Goal: Use online tool/utility: Utilize a website feature to perform a specific function

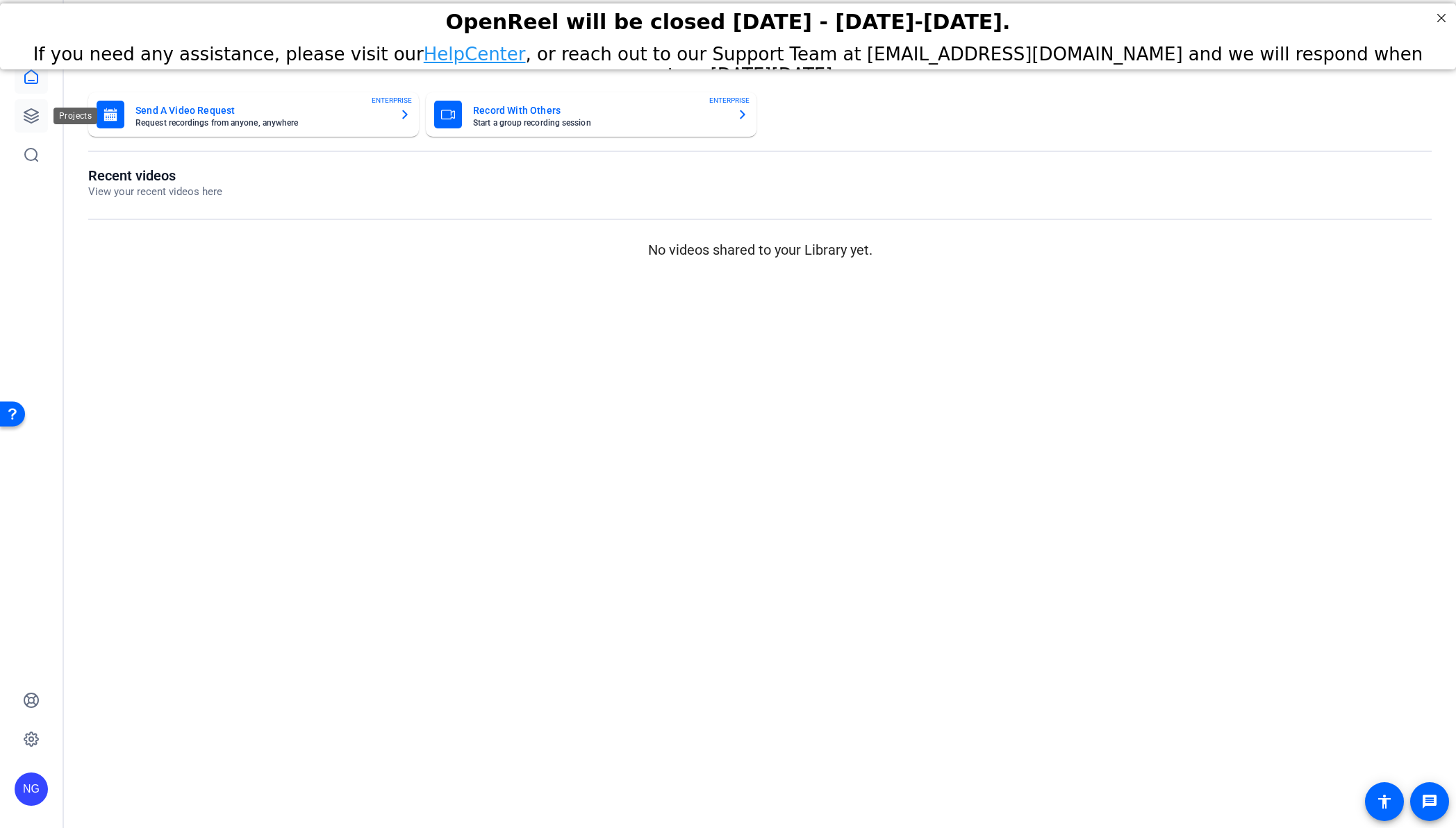
click at [36, 117] on icon at bounding box center [32, 116] width 17 height 17
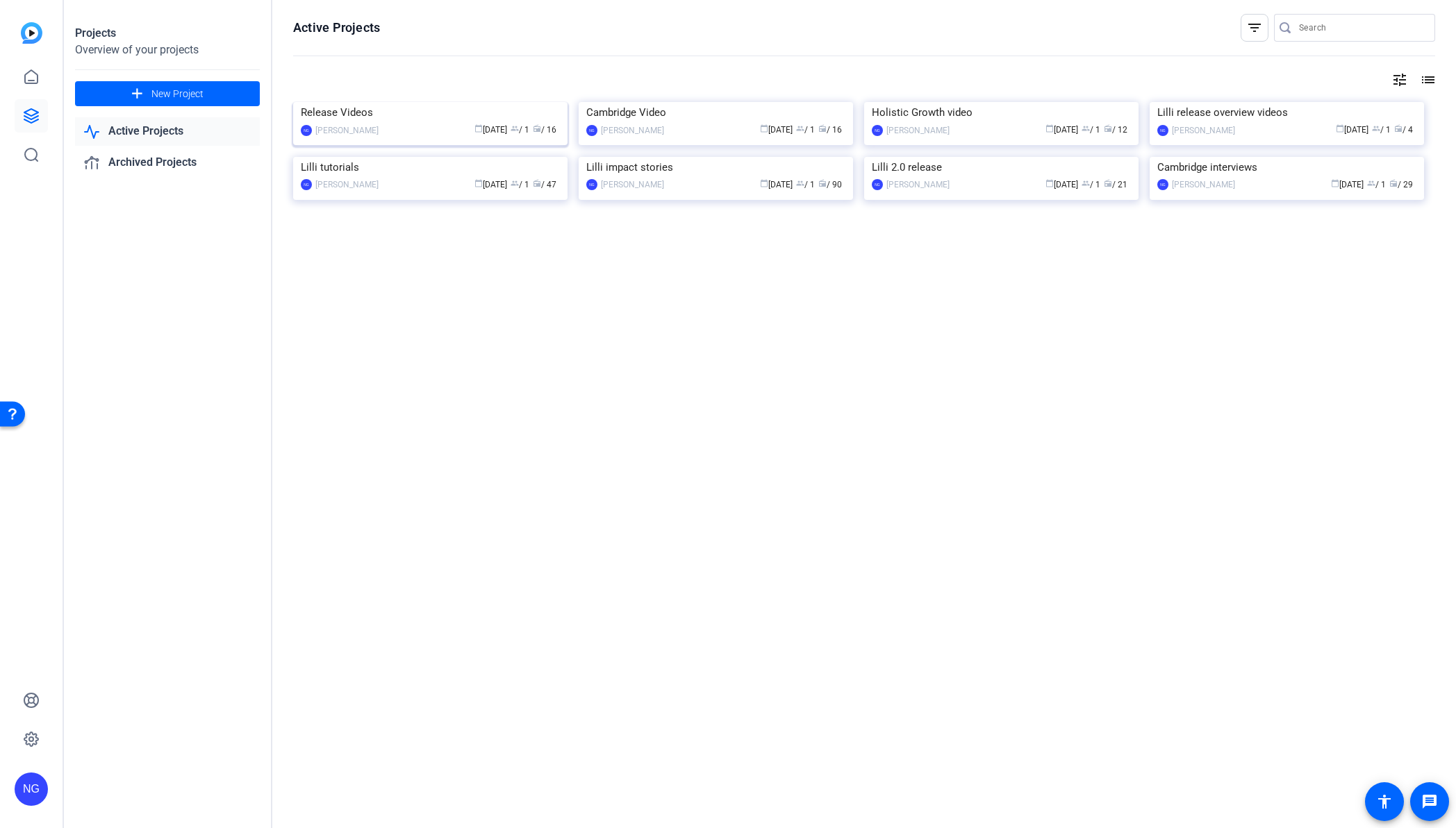
click at [408, 102] on img at bounding box center [430, 102] width 274 height 0
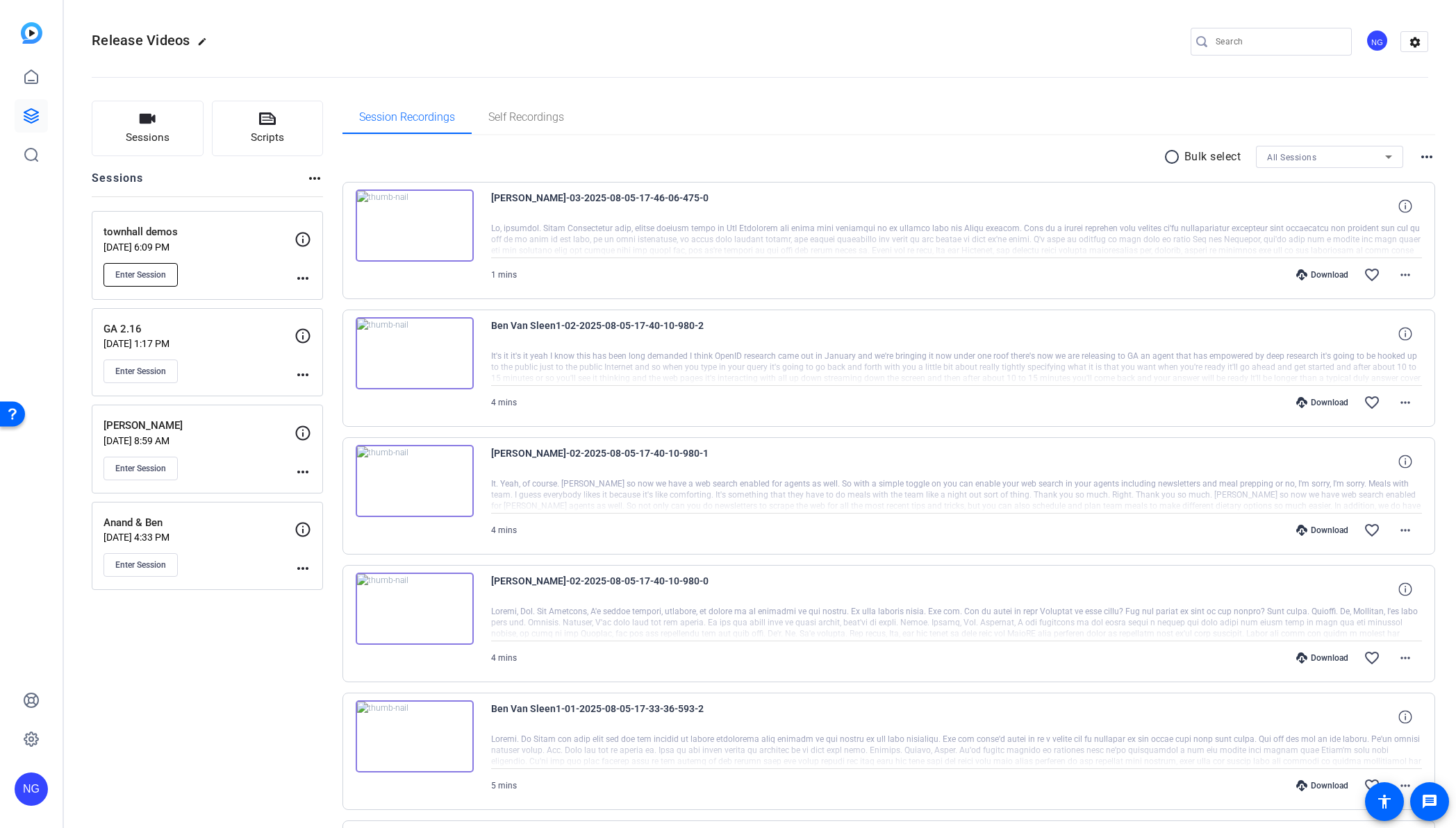
click at [144, 279] on span "Enter Session" at bounding box center [141, 275] width 50 height 11
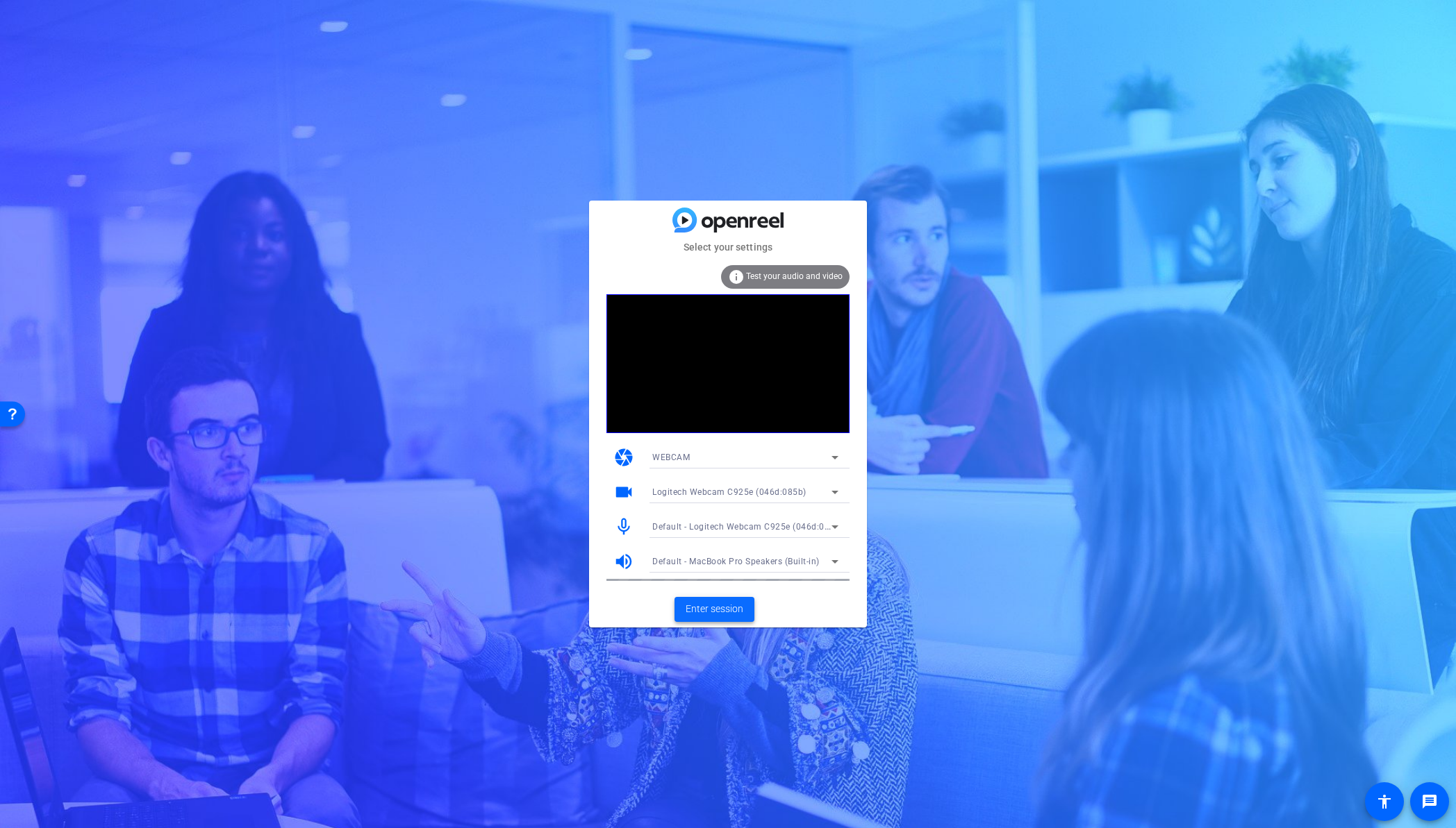
click at [726, 608] on span "Enter session" at bounding box center [714, 610] width 58 height 15
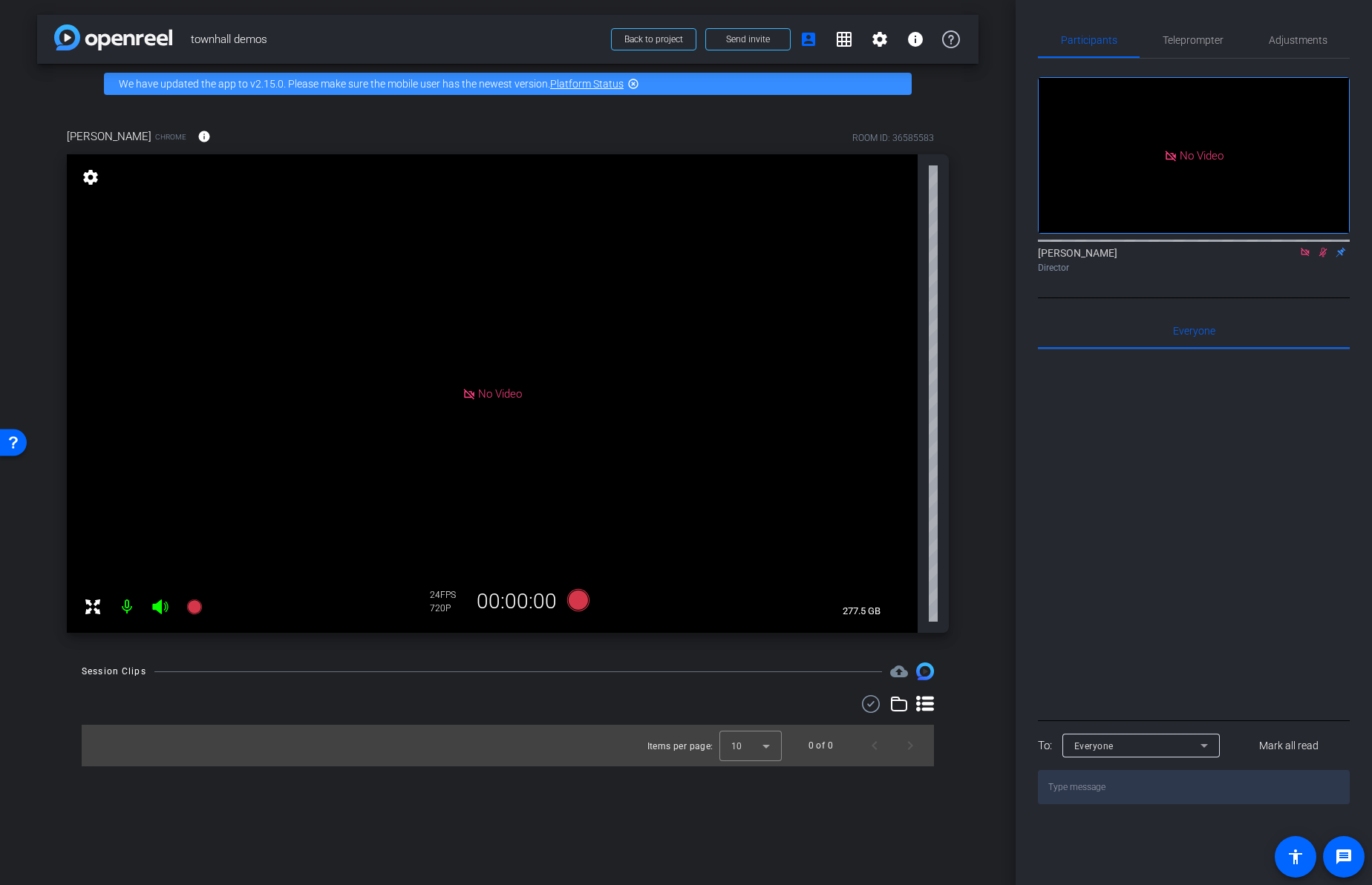
click at [1322, 257] on icon at bounding box center [1323, 252] width 12 height 10
click at [1299, 259] on mat-icon at bounding box center [1305, 252] width 18 height 13
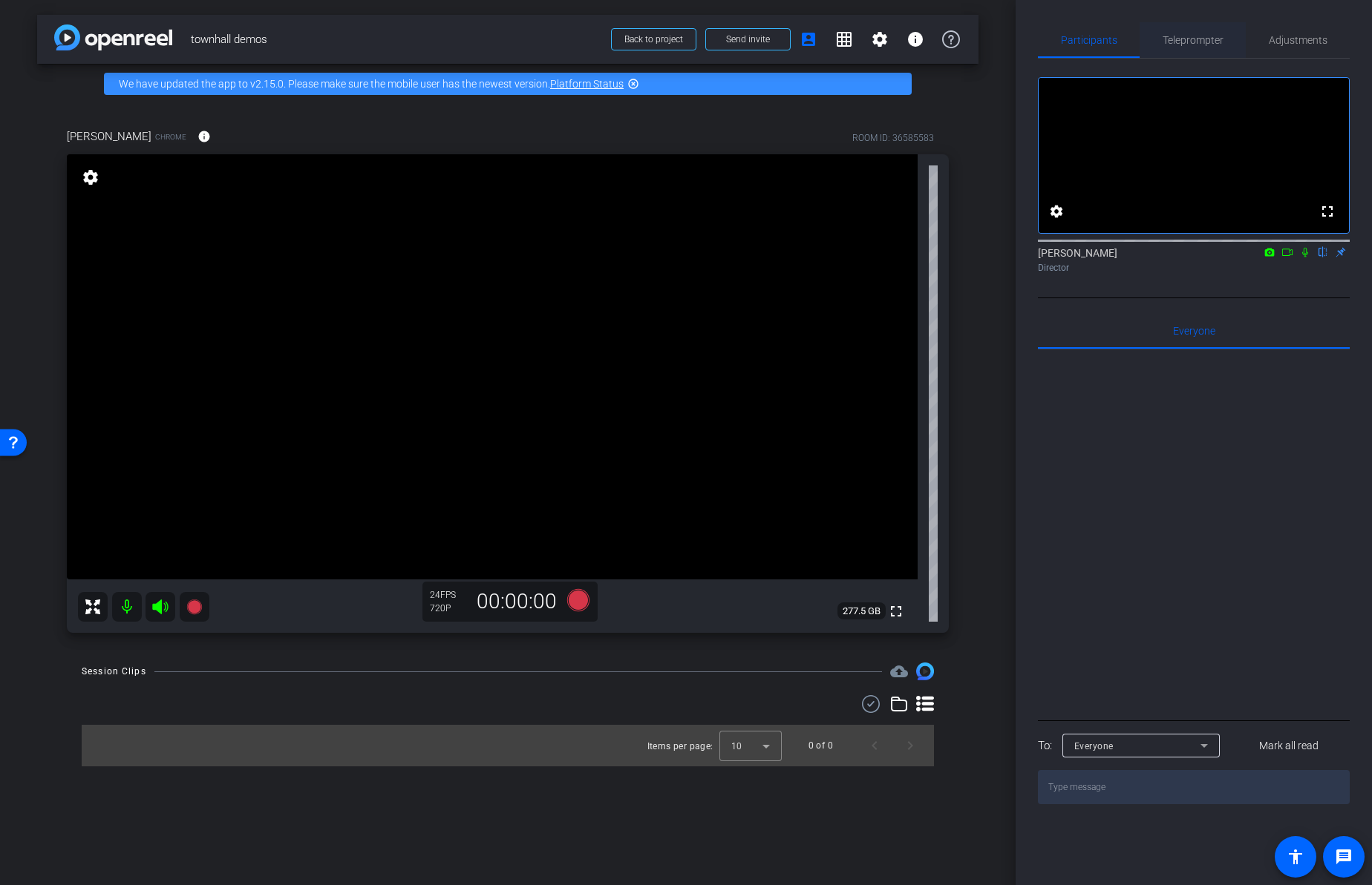
click at [1186, 39] on span "Teleprompter" at bounding box center [1193, 40] width 61 height 10
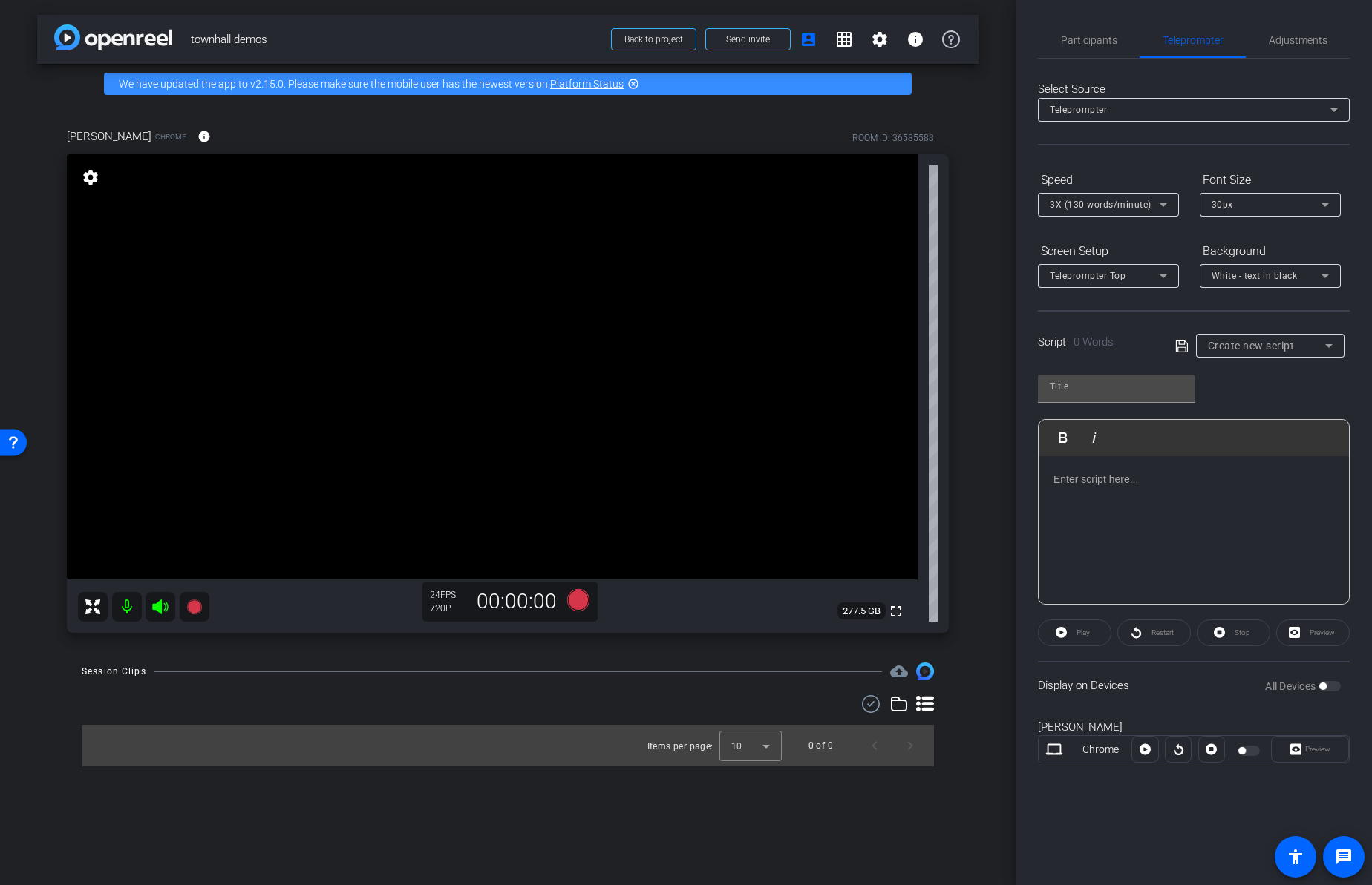
click at [1247, 337] on div "Create new script" at bounding box center [1267, 346] width 118 height 18
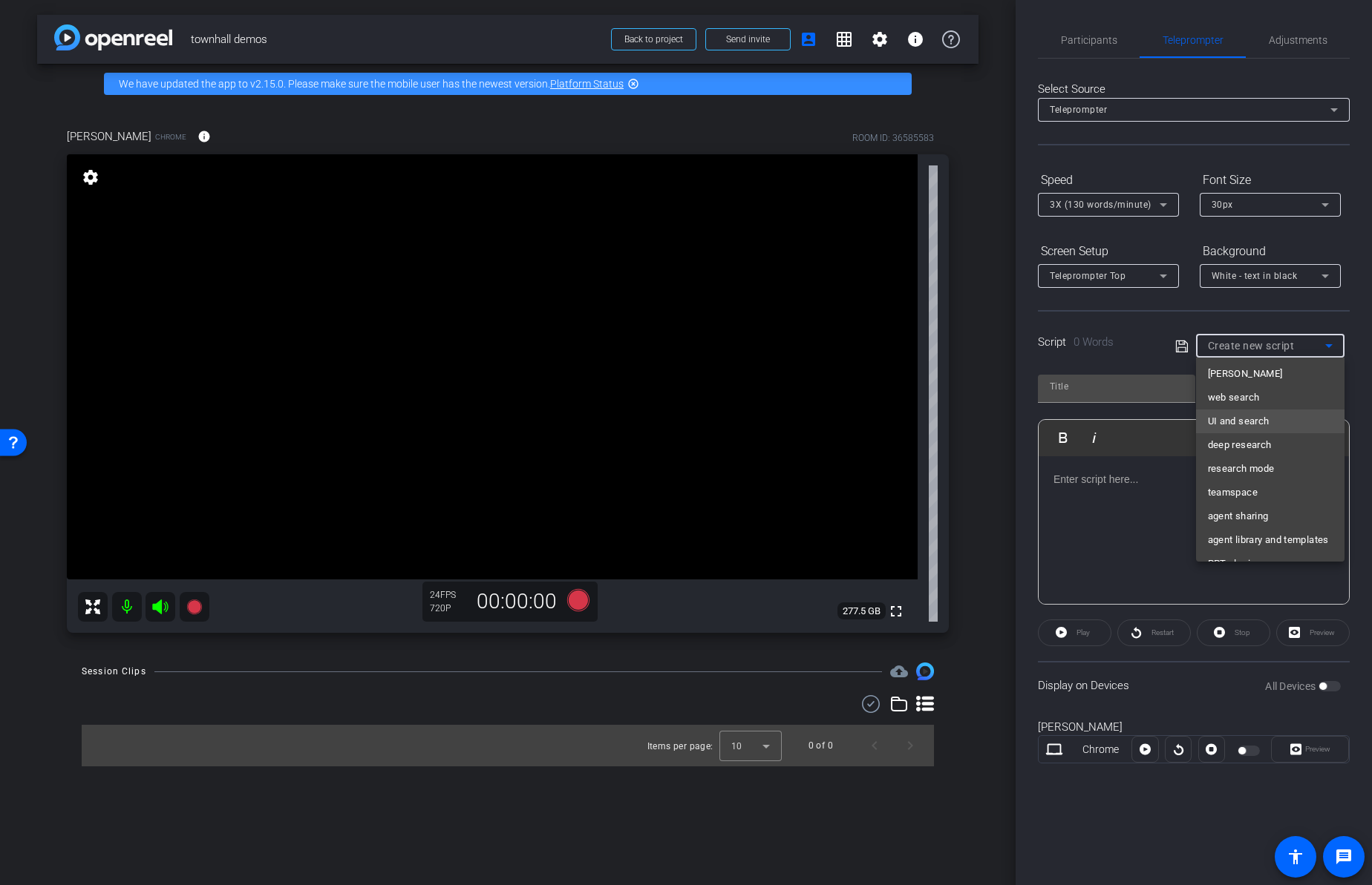
scroll to position [48, 0]
click at [1252, 423] on span "UI and search" at bounding box center [1239, 423] width 62 height 18
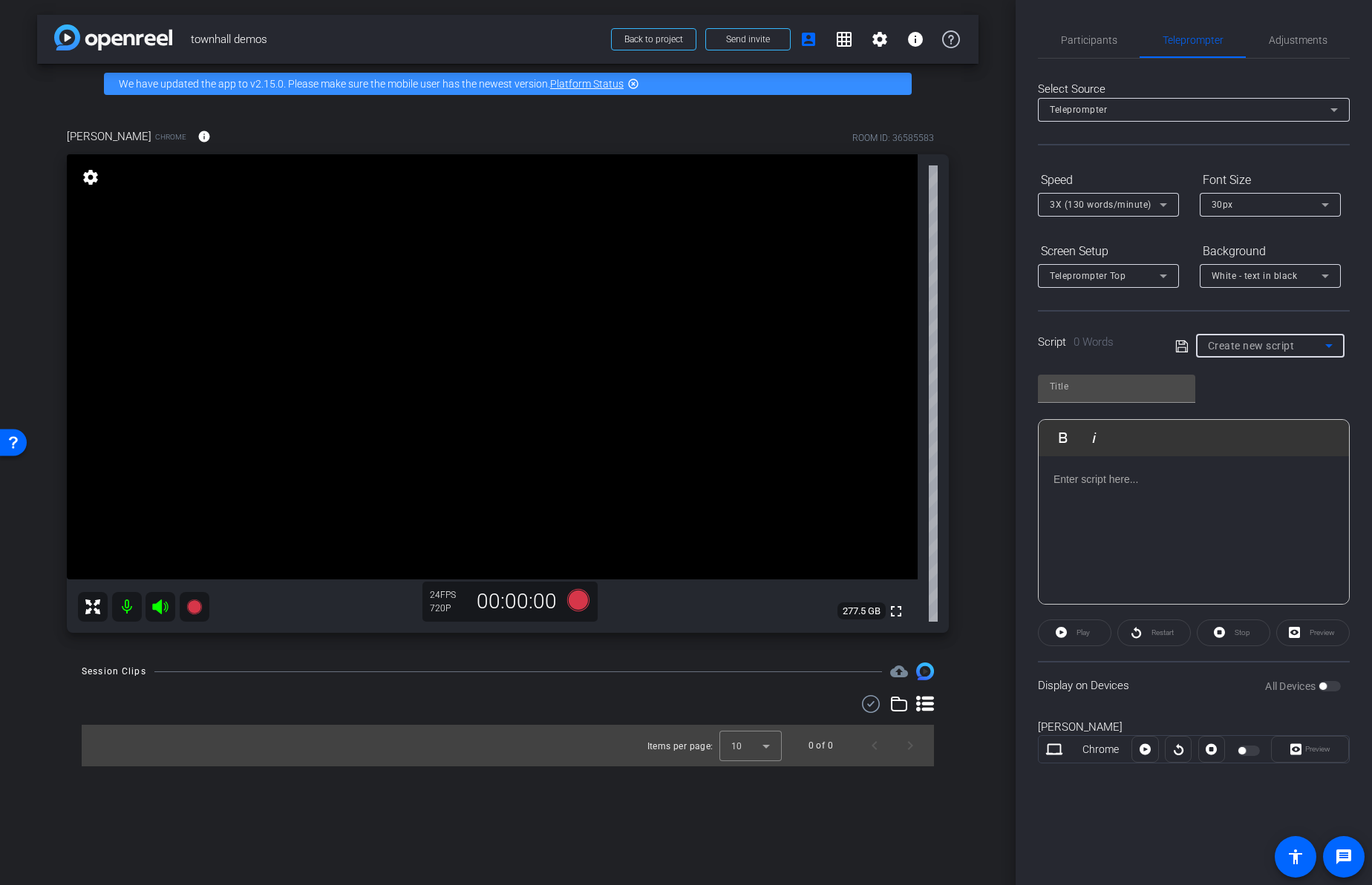
type input "UI and search"
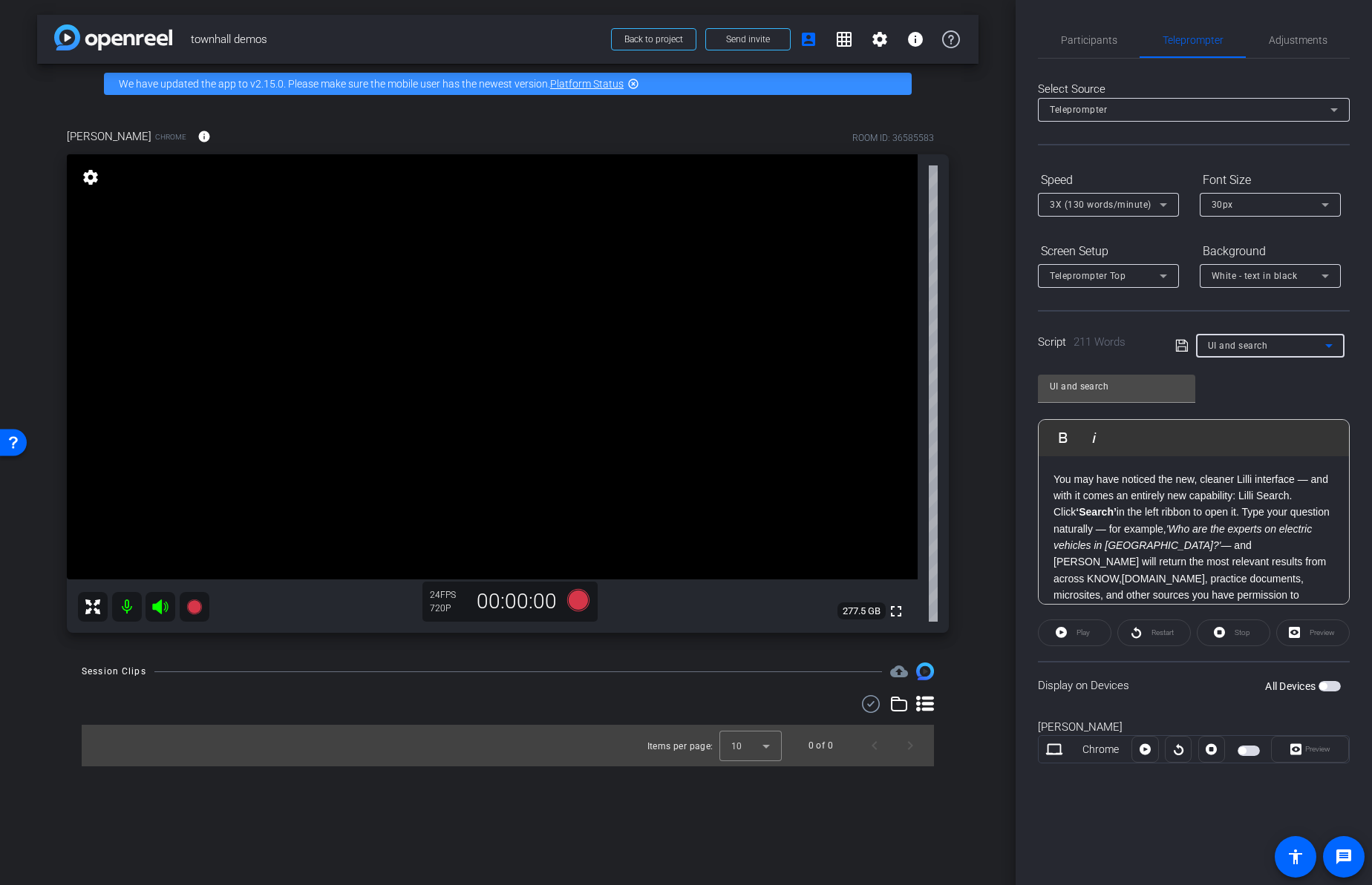
click at [1243, 753] on span "button" at bounding box center [1241, 750] width 7 height 7
click at [1078, 623] on span "Play" at bounding box center [1081, 633] width 17 height 21
click at [1319, 635] on div "Preview" at bounding box center [1313, 633] width 74 height 27
click at [1316, 745] on span "Preview" at bounding box center [1317, 749] width 25 height 8
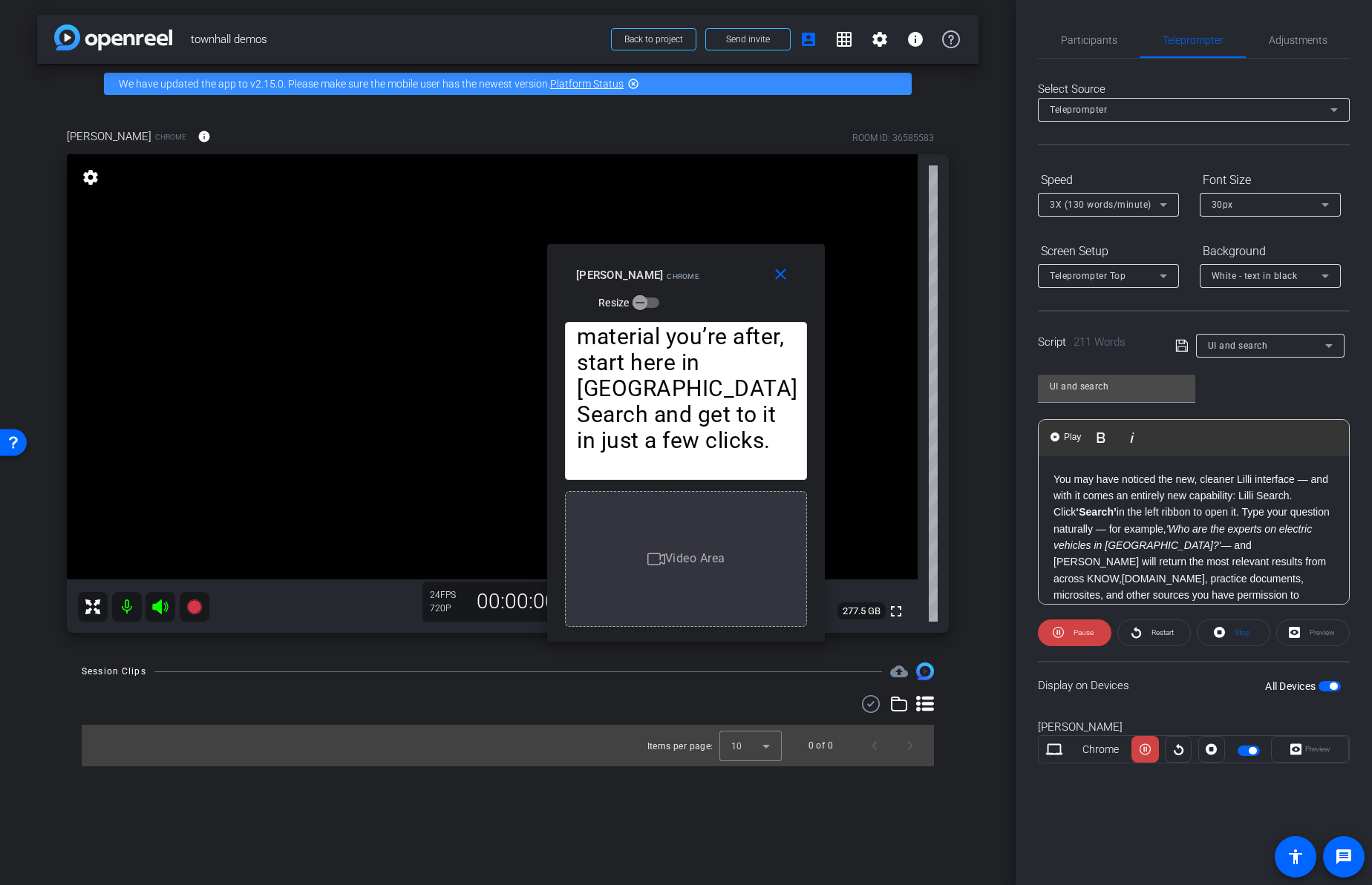
click at [1119, 503] on p "You may have noticed the new, cleaner Lilli interface — and with it comes an en…" at bounding box center [1195, 488] width 281 height 34
click at [1101, 634] on span at bounding box center [1075, 633] width 74 height 36
click at [1223, 517] on p "Click ‘Search’ in the left ribbon to open it. Type your question naturally — fo…" at bounding box center [1195, 562] width 281 height 117
click at [1214, 529] on em "'Who are the experts on electric vehicles in North America?'" at bounding box center [1183, 537] width 258 height 28
click at [1217, 528] on em "'Who are the experts on electric vehicles in North America?'" at bounding box center [1183, 537] width 258 height 28
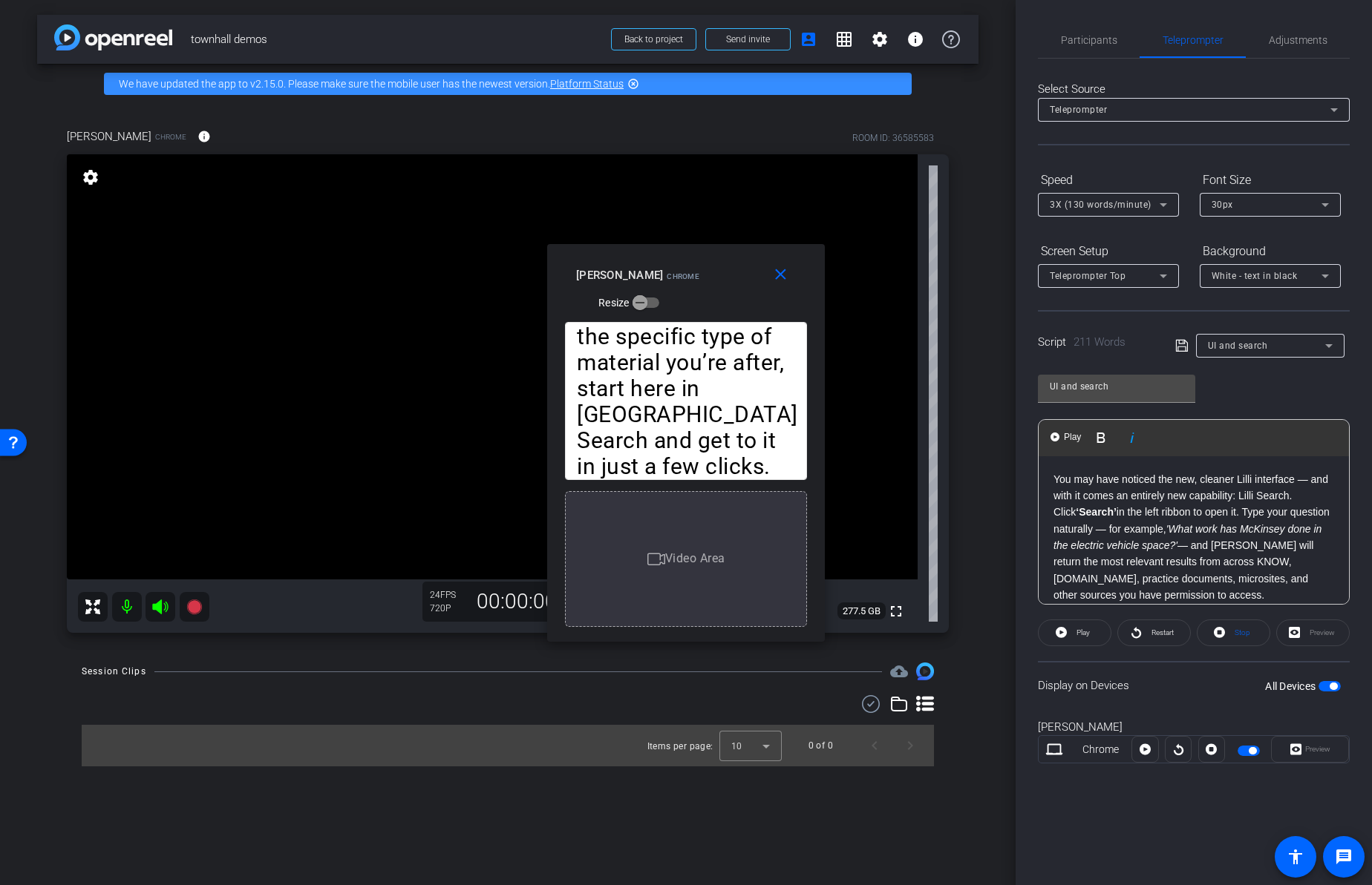
click at [1237, 525] on em "'What work has McKinsey done in the electric vehicle space?'" at bounding box center [1188, 537] width 268 height 28
click at [1053, 482] on div "You may have noticed the new, cleaner Lilli interface — and with it comes an en…" at bounding box center [1194, 671] width 310 height 429
click at [1070, 435] on span "Play" at bounding box center [1072, 438] width 23 height 13
click at [1107, 196] on div "3X (130 words/minute)" at bounding box center [1105, 204] width 110 height 19
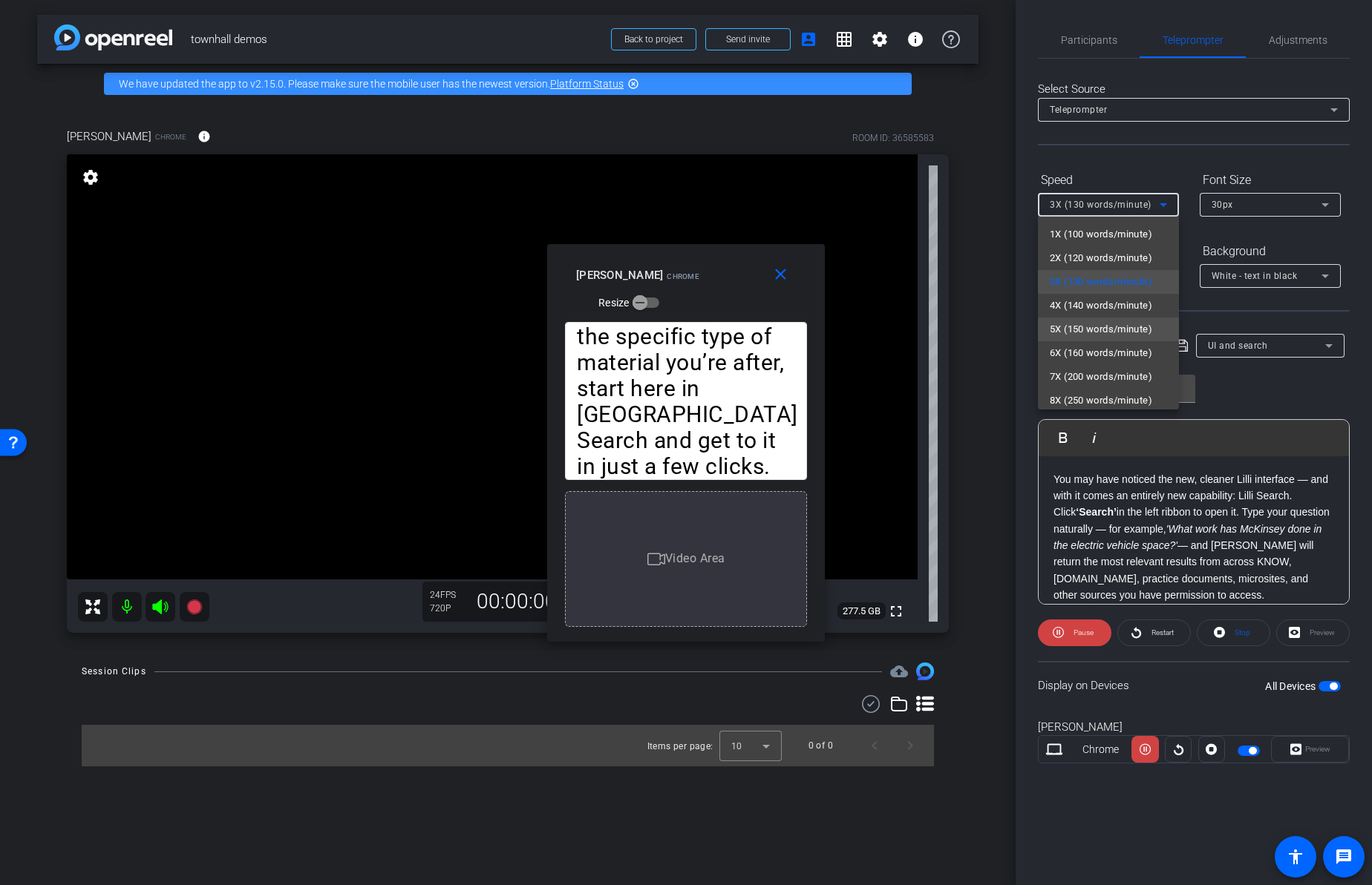
click at [1099, 336] on span "5X (150 words/minute)" at bounding box center [1101, 330] width 103 height 18
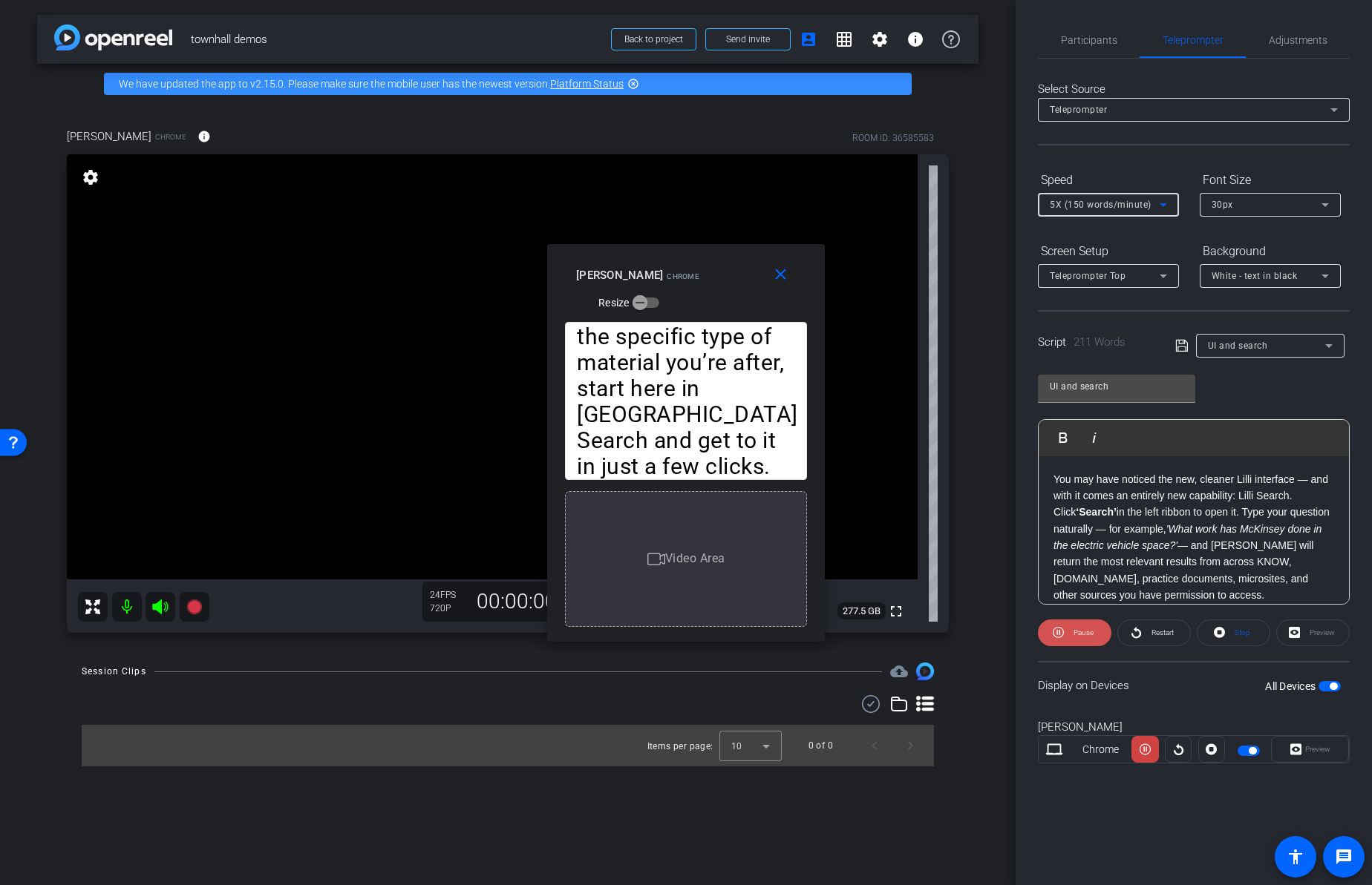
click at [1072, 638] on span "Pause" at bounding box center [1082, 633] width 24 height 21
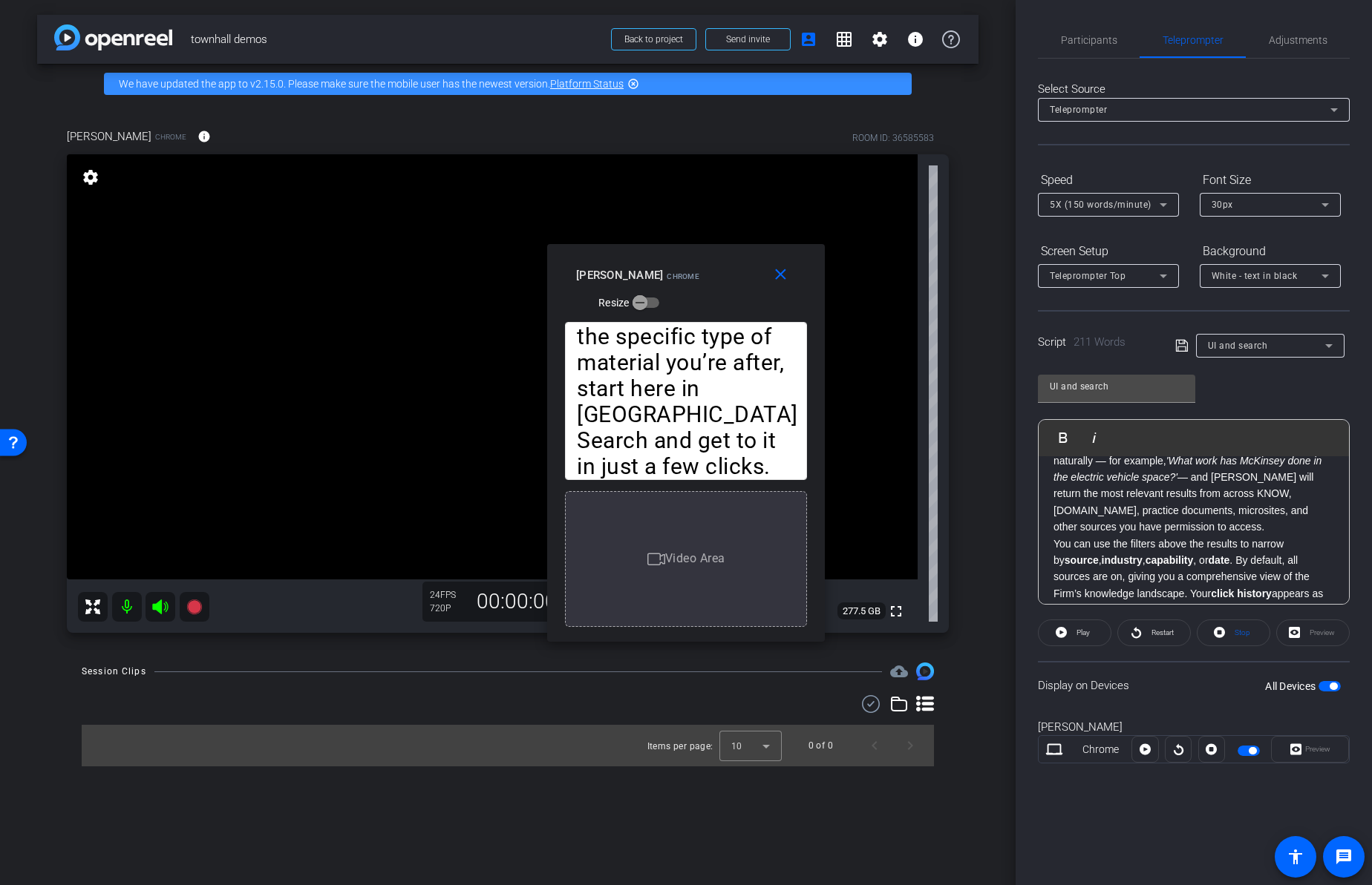
scroll to position [101, 0]
click at [1216, 524] on strong "date" at bounding box center [1219, 528] width 22 height 12
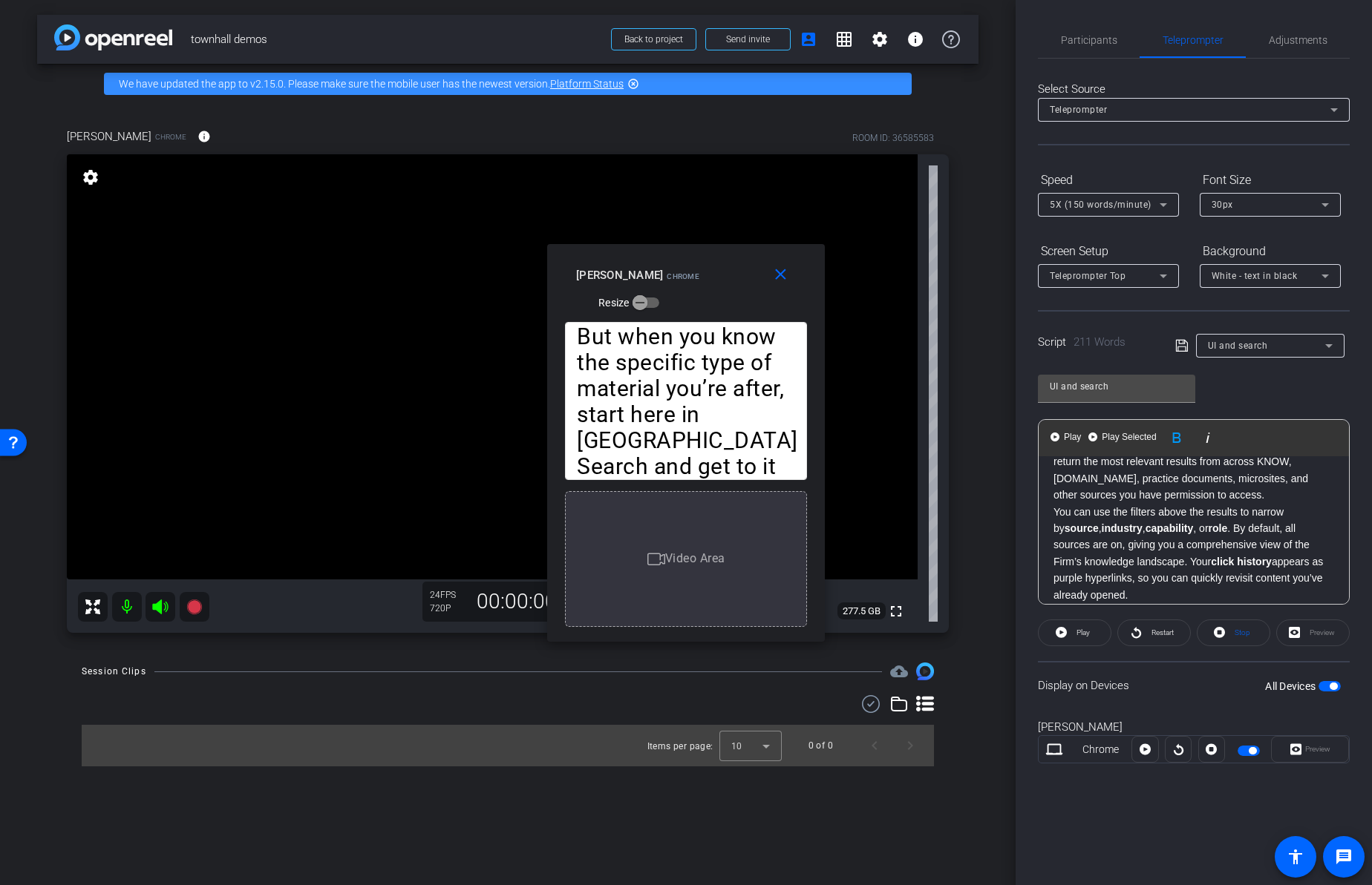
click at [1251, 533] on p "You can use the filters above the results to narrow by source , industry , capa…" at bounding box center [1195, 554] width 281 height 100
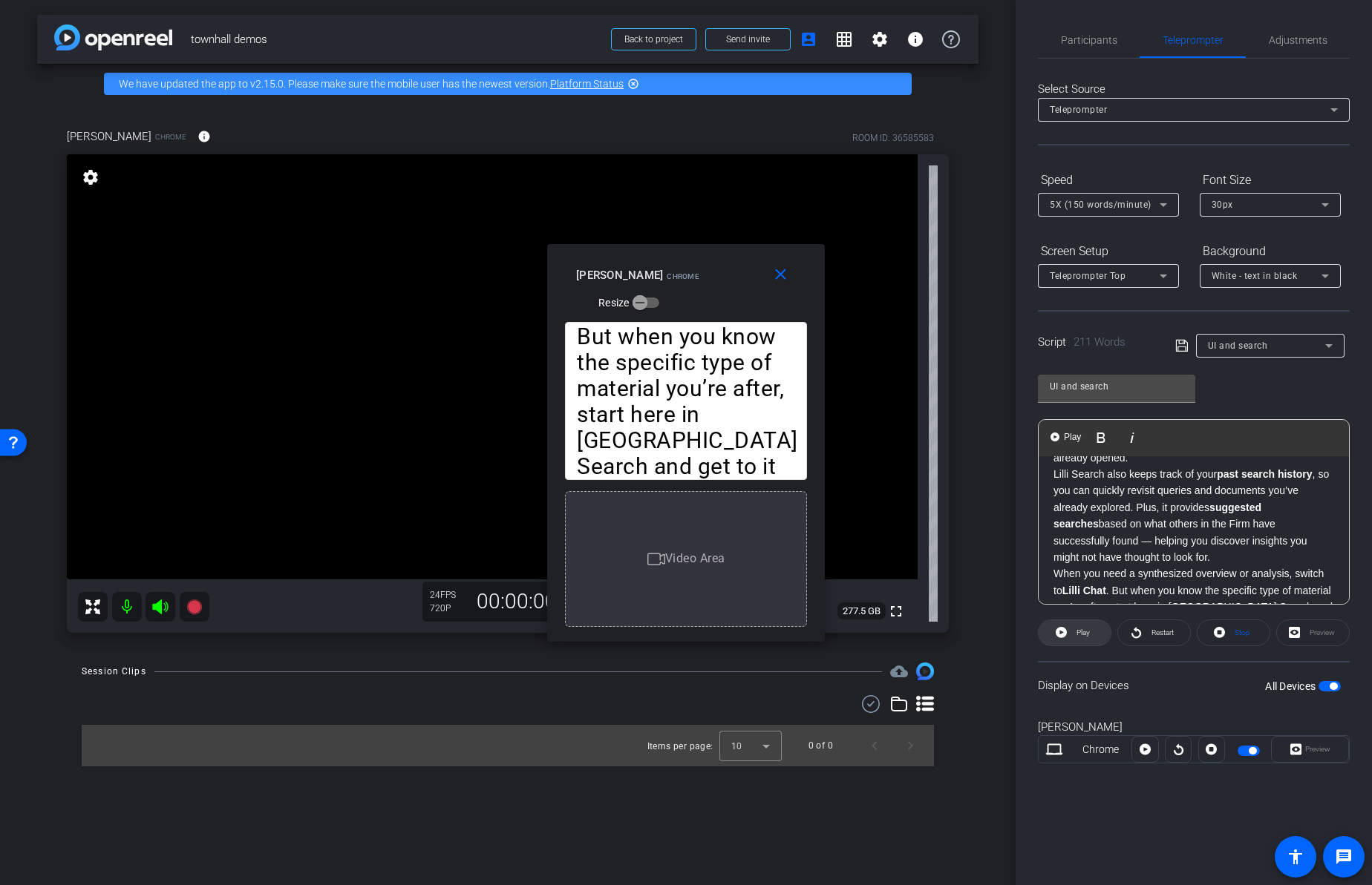
click at [1096, 630] on span at bounding box center [1075, 633] width 72 height 36
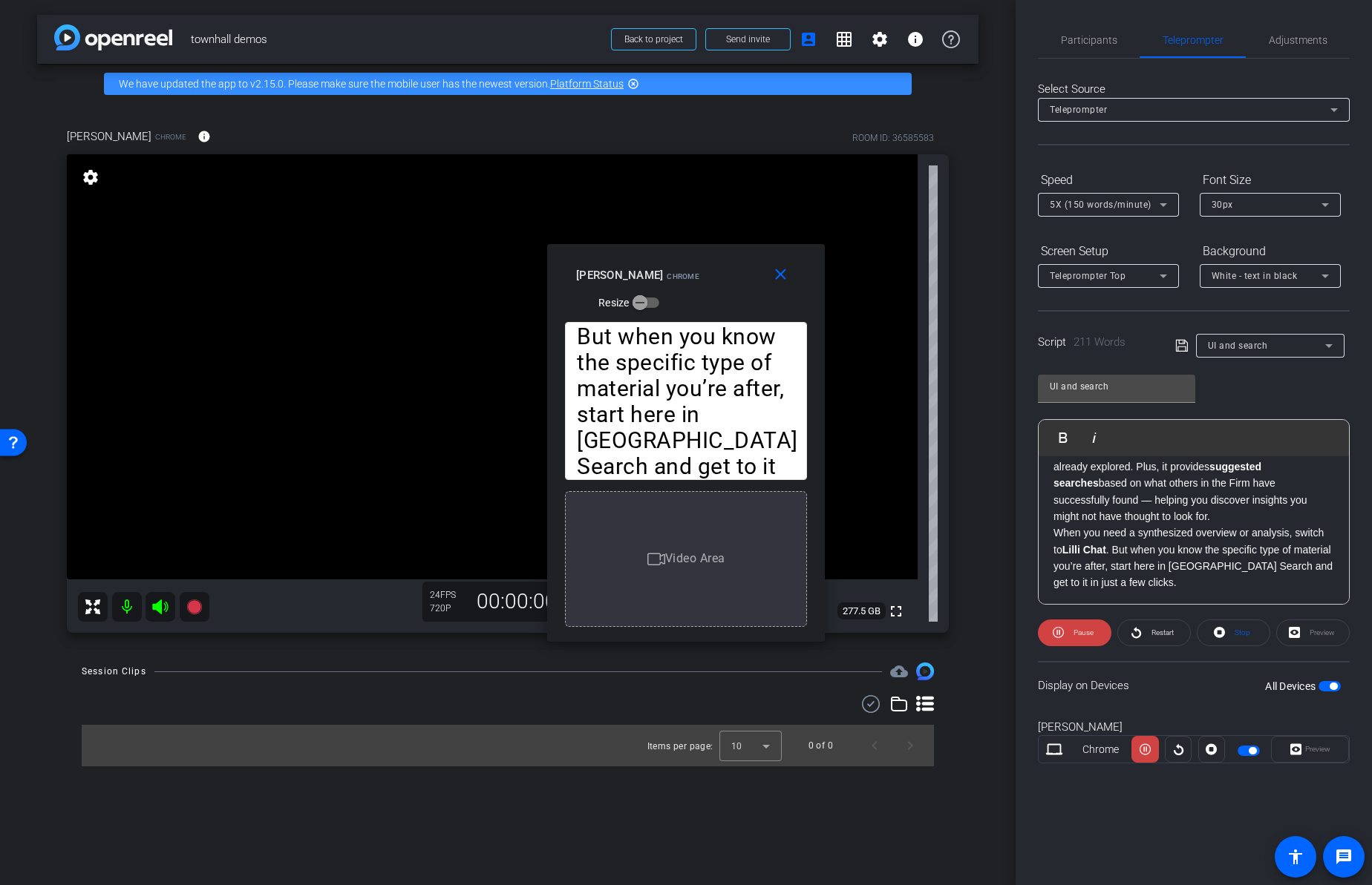
scroll to position [280, 0]
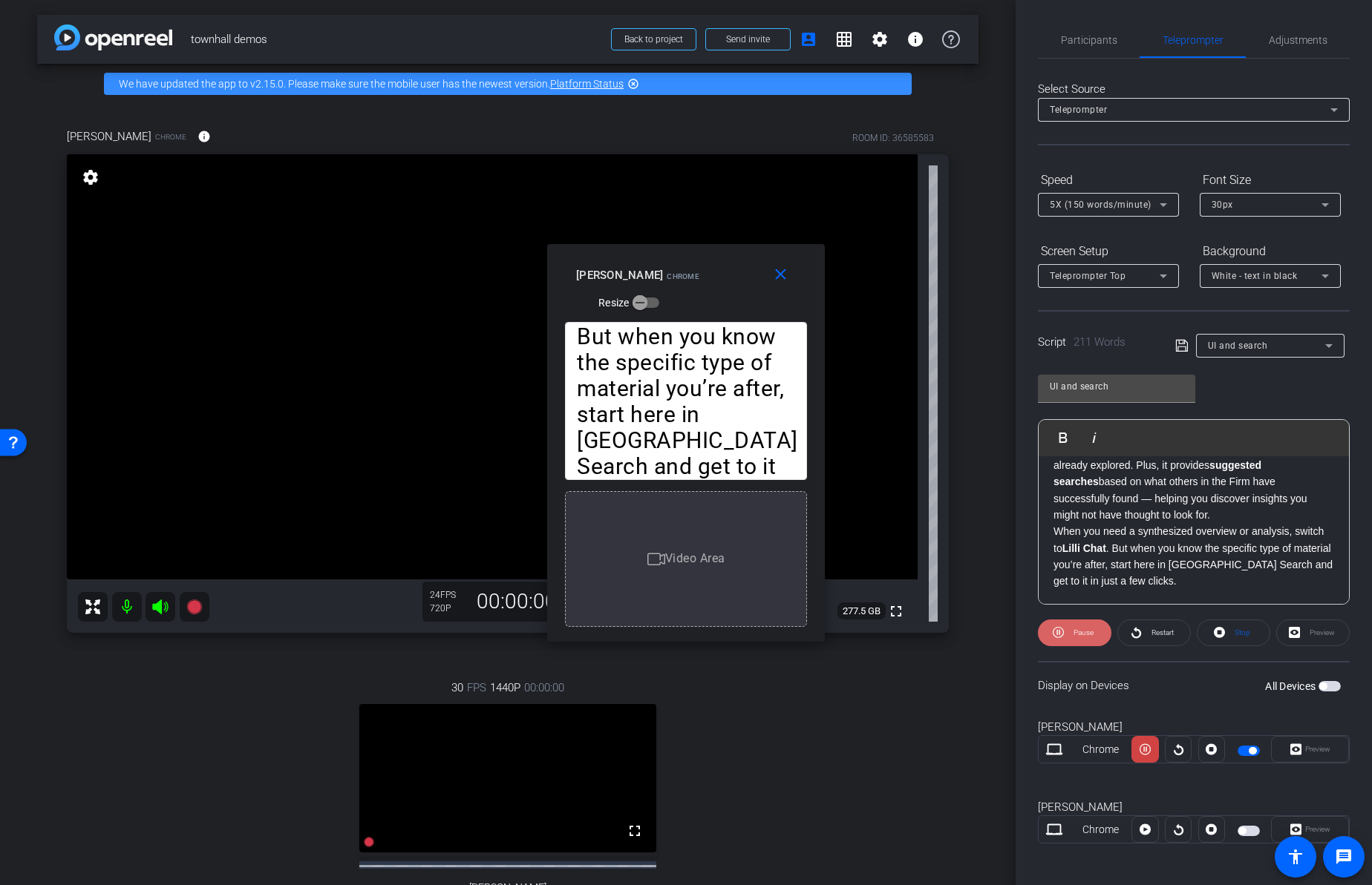
click at [1078, 632] on span "Pause" at bounding box center [1084, 633] width 20 height 8
click at [785, 277] on mat-icon "close" at bounding box center [781, 275] width 19 height 19
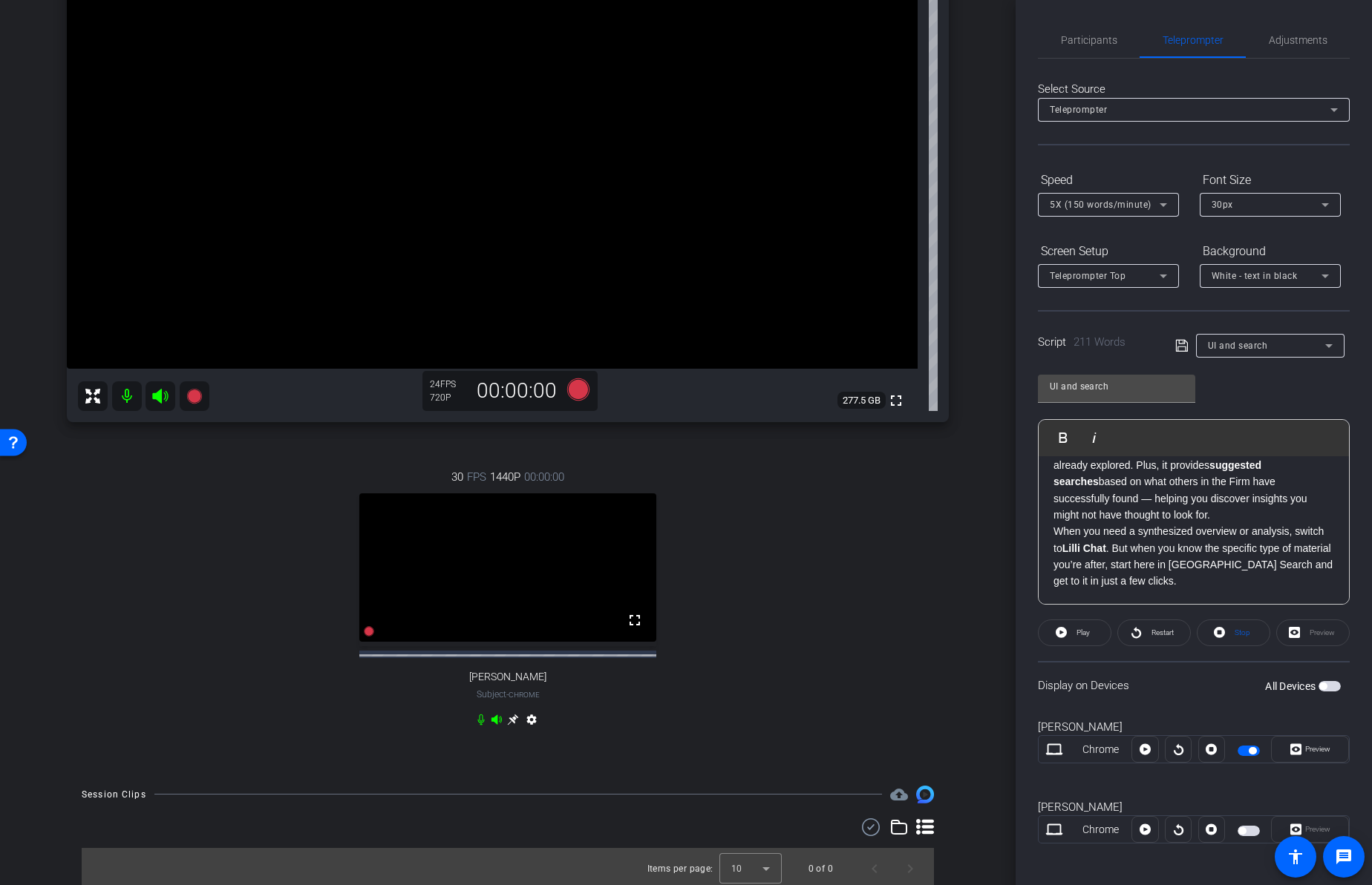
scroll to position [223, 0]
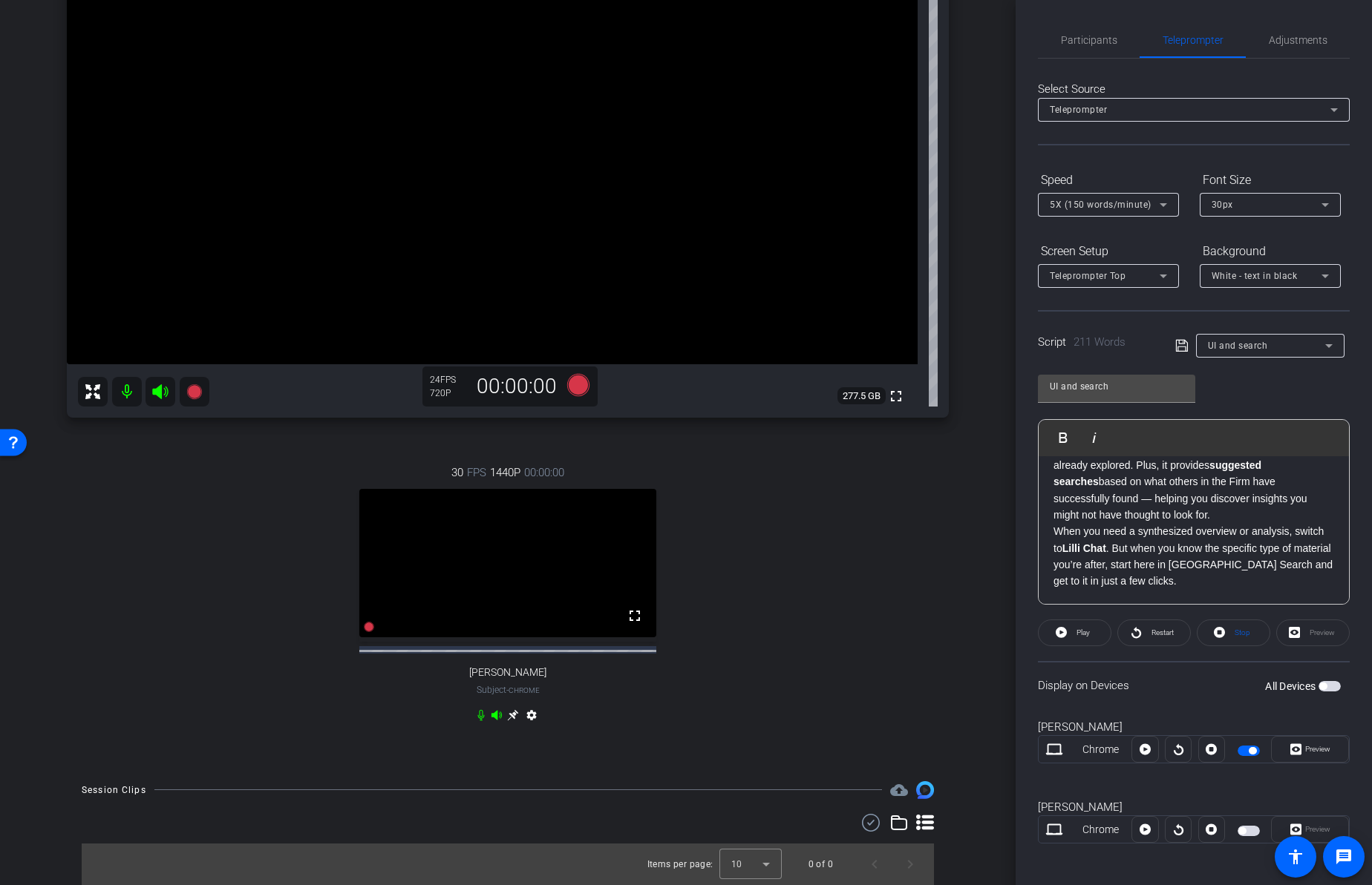
click at [530, 718] on mat-icon "settings" at bounding box center [531, 719] width 18 height 18
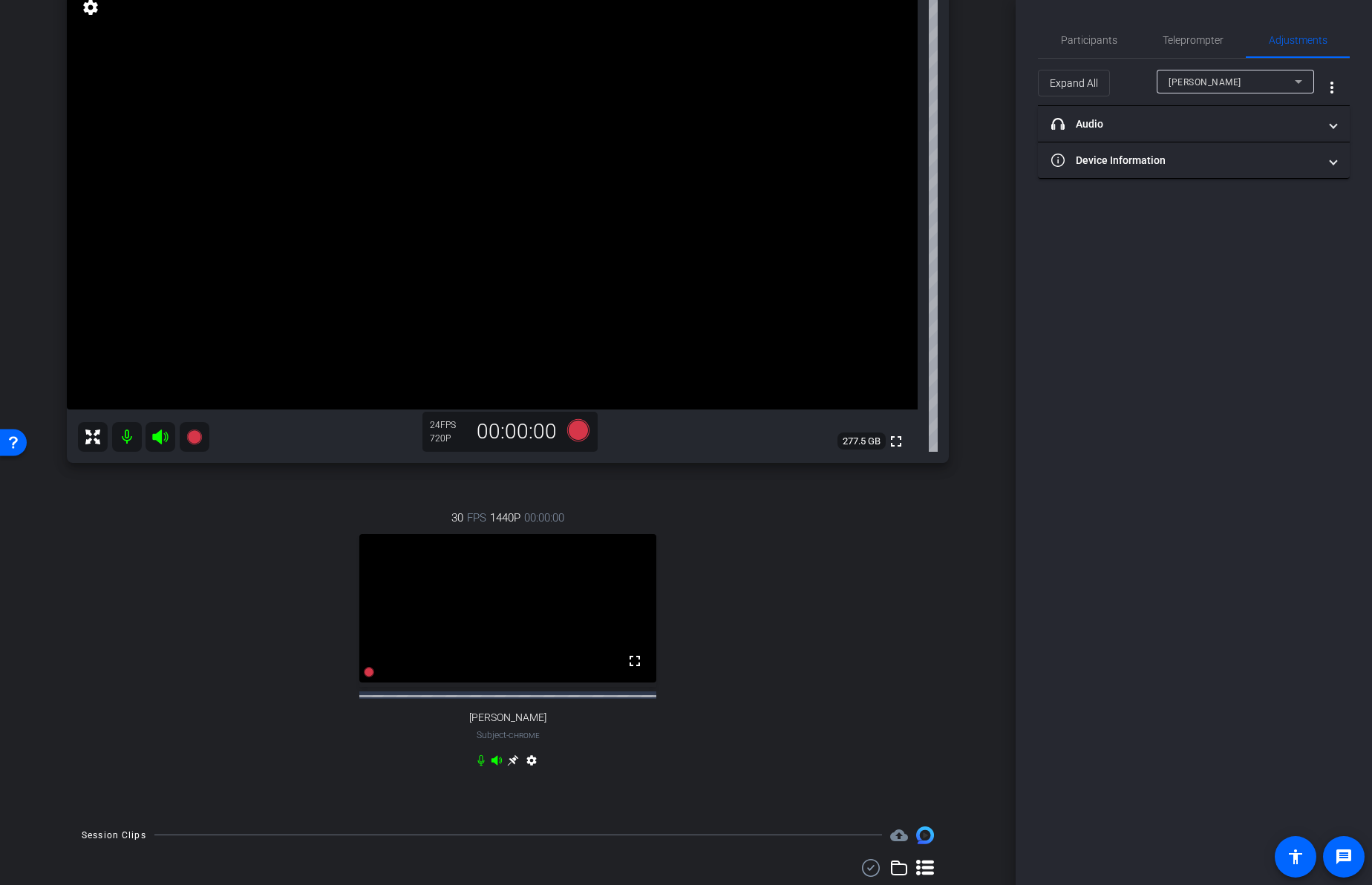
scroll to position [170, 0]
click at [528, 768] on mat-icon "settings" at bounding box center [531, 763] width 18 height 18
click at [1221, 80] on div "Jim English" at bounding box center [1231, 82] width 127 height 19
click at [1214, 113] on mat-option "Jim" at bounding box center [1235, 112] width 158 height 24
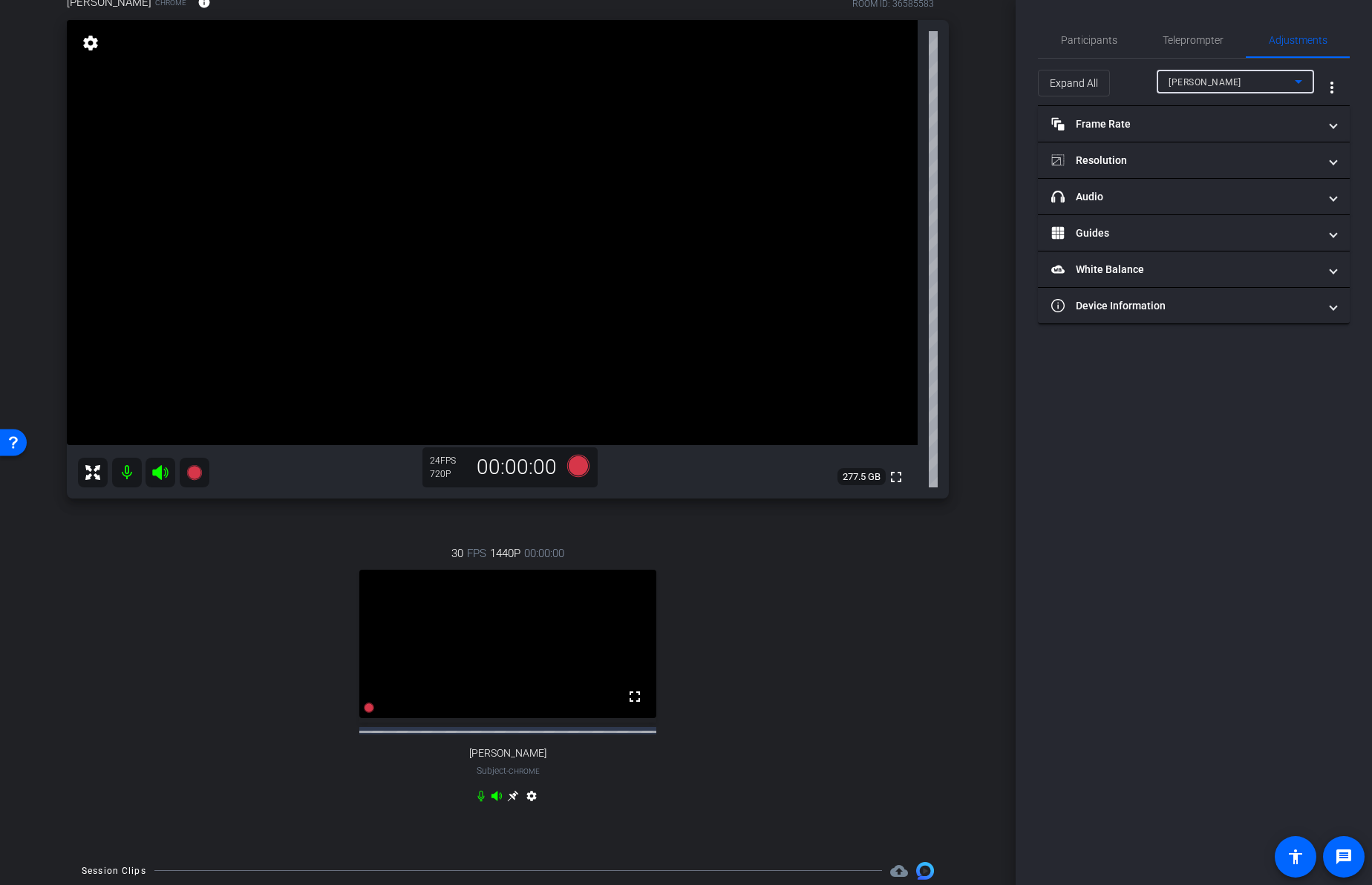
scroll to position [138, 0]
click at [1196, 82] on div "Jim" at bounding box center [1231, 82] width 127 height 19
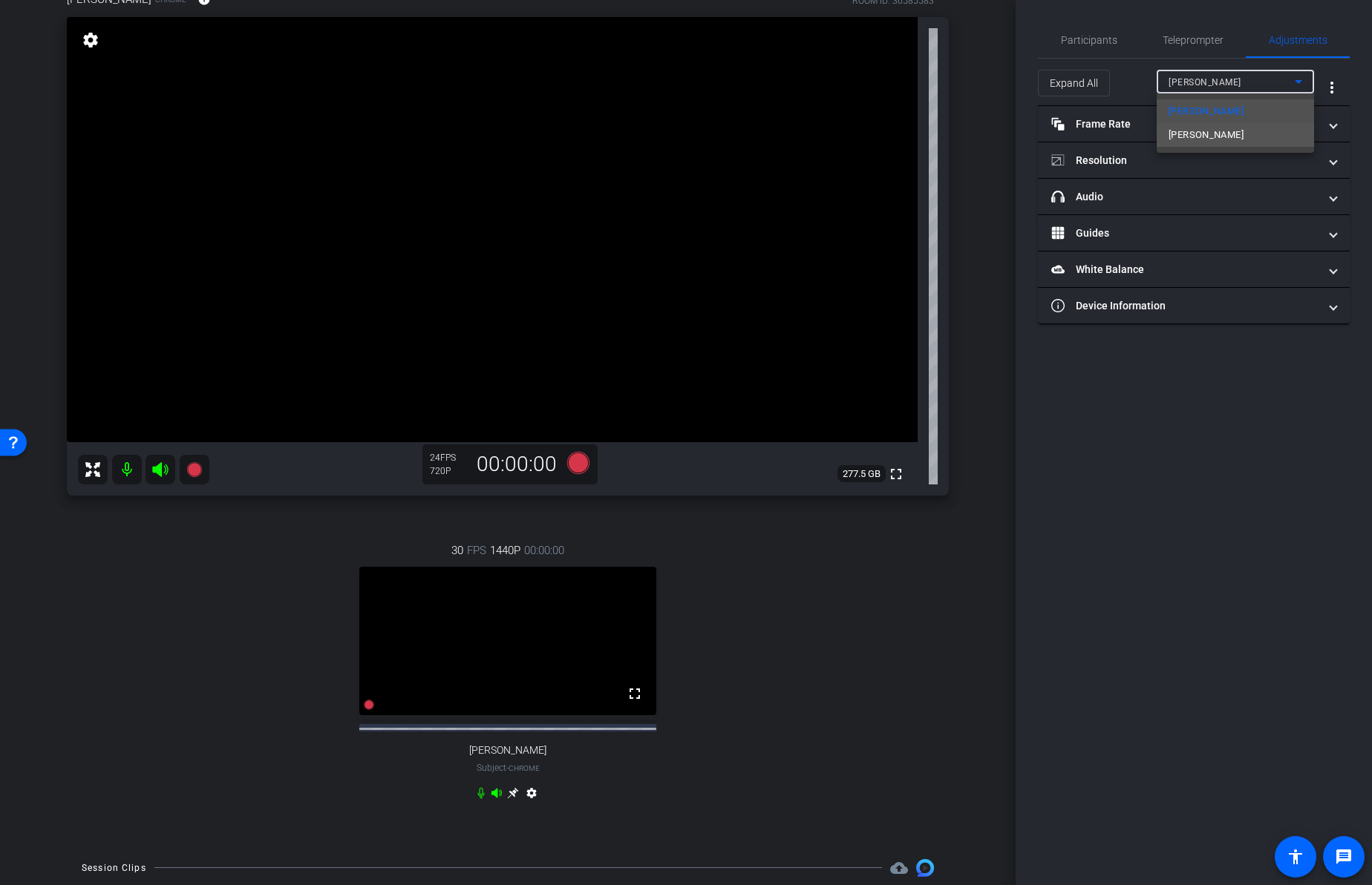
click at [1200, 137] on span "Jim English" at bounding box center [1205, 136] width 75 height 18
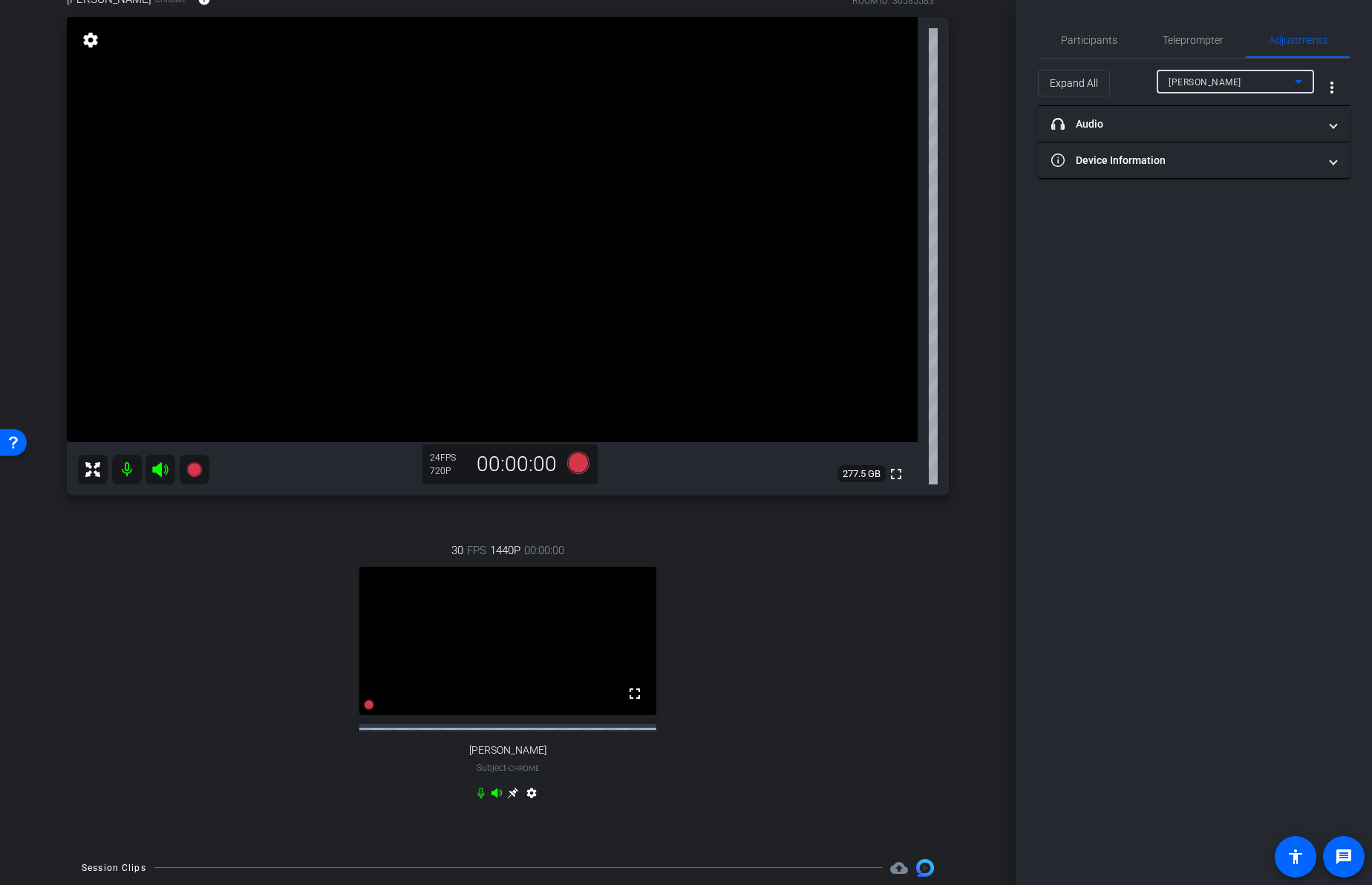
click at [533, 802] on mat-icon "settings" at bounding box center [531, 796] width 18 height 18
click at [529, 802] on mat-icon "settings" at bounding box center [531, 796] width 18 height 18
click at [529, 803] on mat-icon "settings" at bounding box center [531, 796] width 18 height 18
click at [1189, 158] on mat-panel-title "Device Information" at bounding box center [1186, 160] width 267 height 16
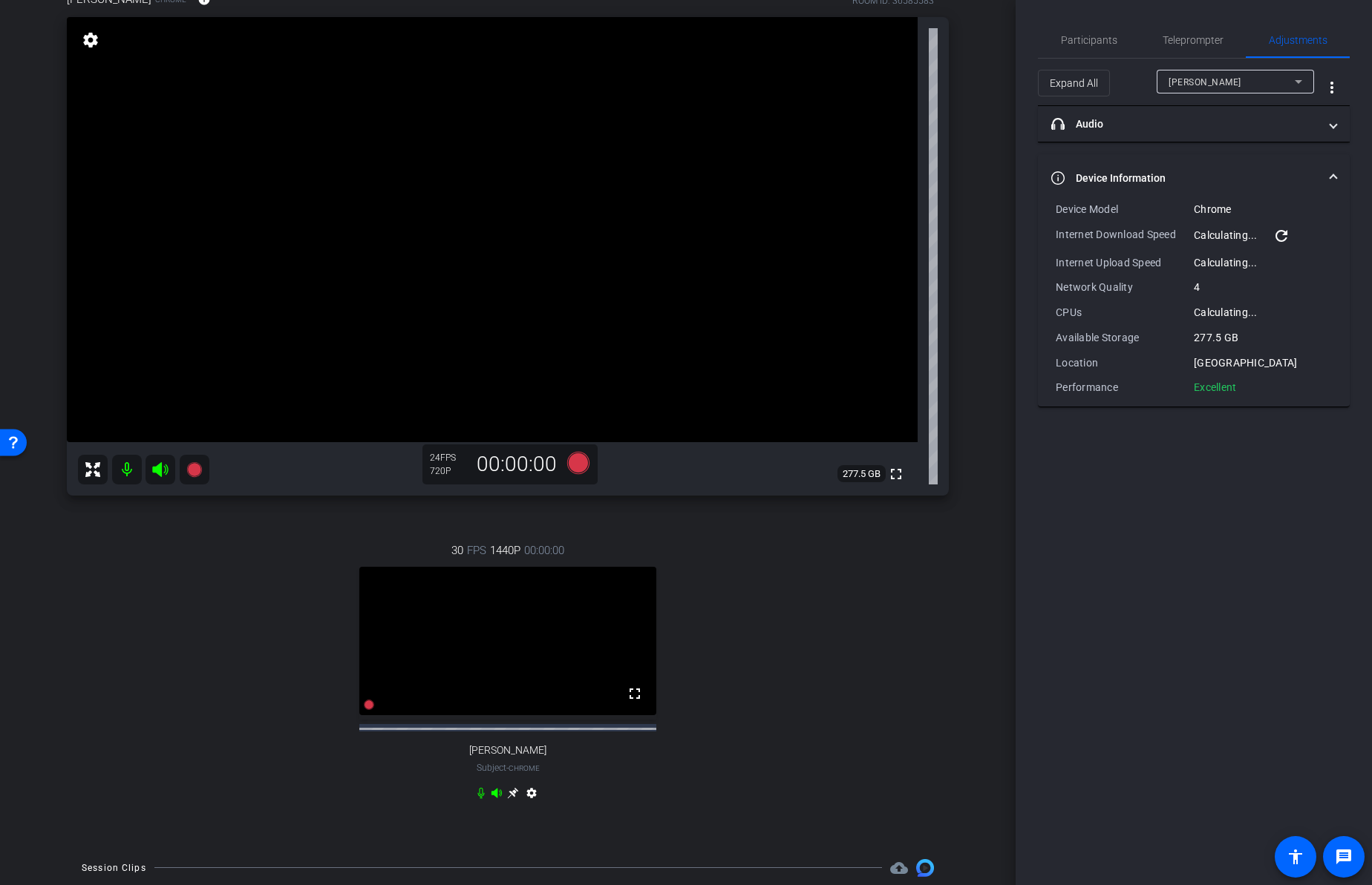
click at [1189, 158] on mat-expansion-panel-header "Device Information" at bounding box center [1194, 178] width 312 height 48
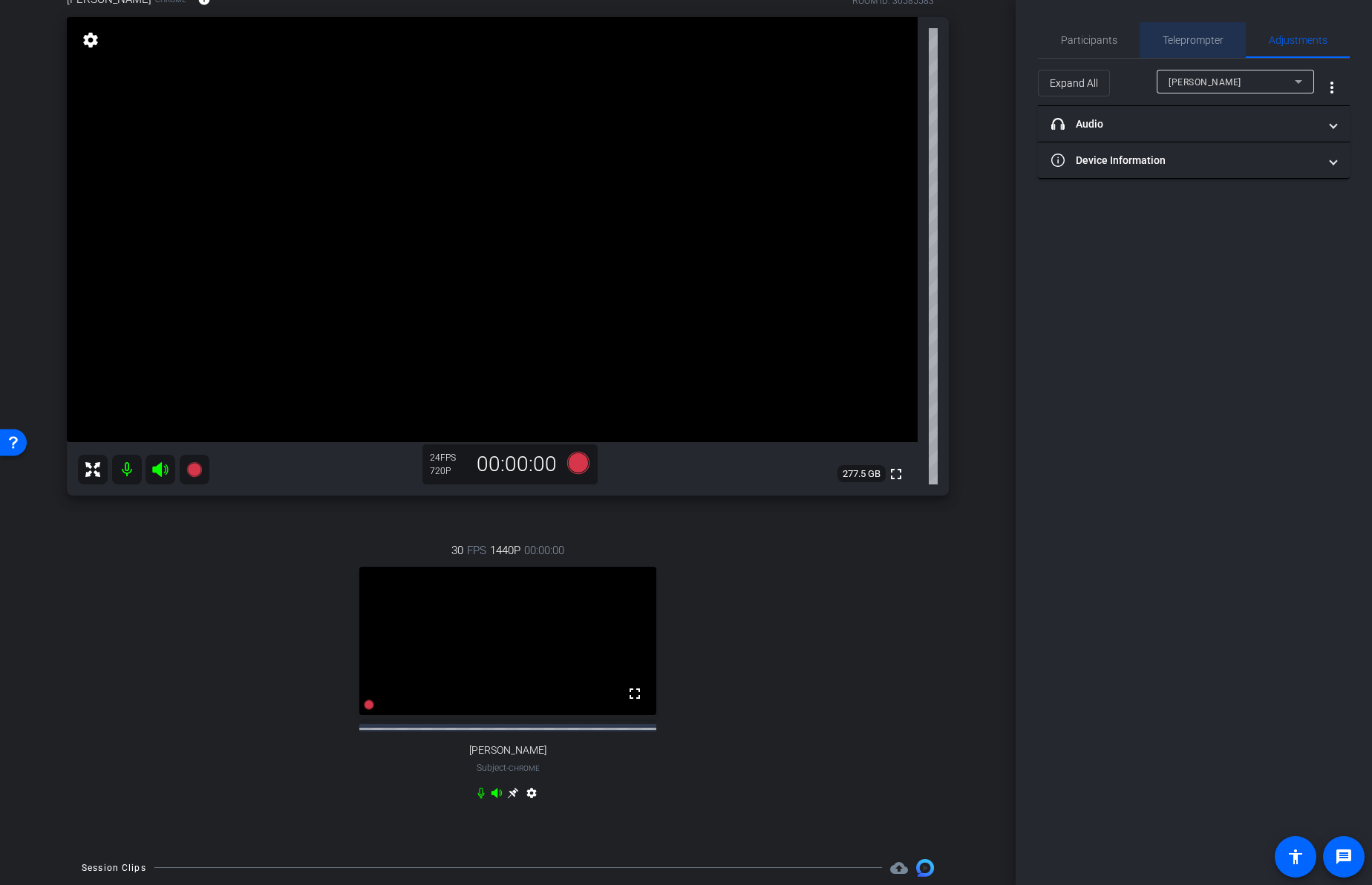
click at [1206, 39] on span "Teleprompter" at bounding box center [1193, 40] width 61 height 10
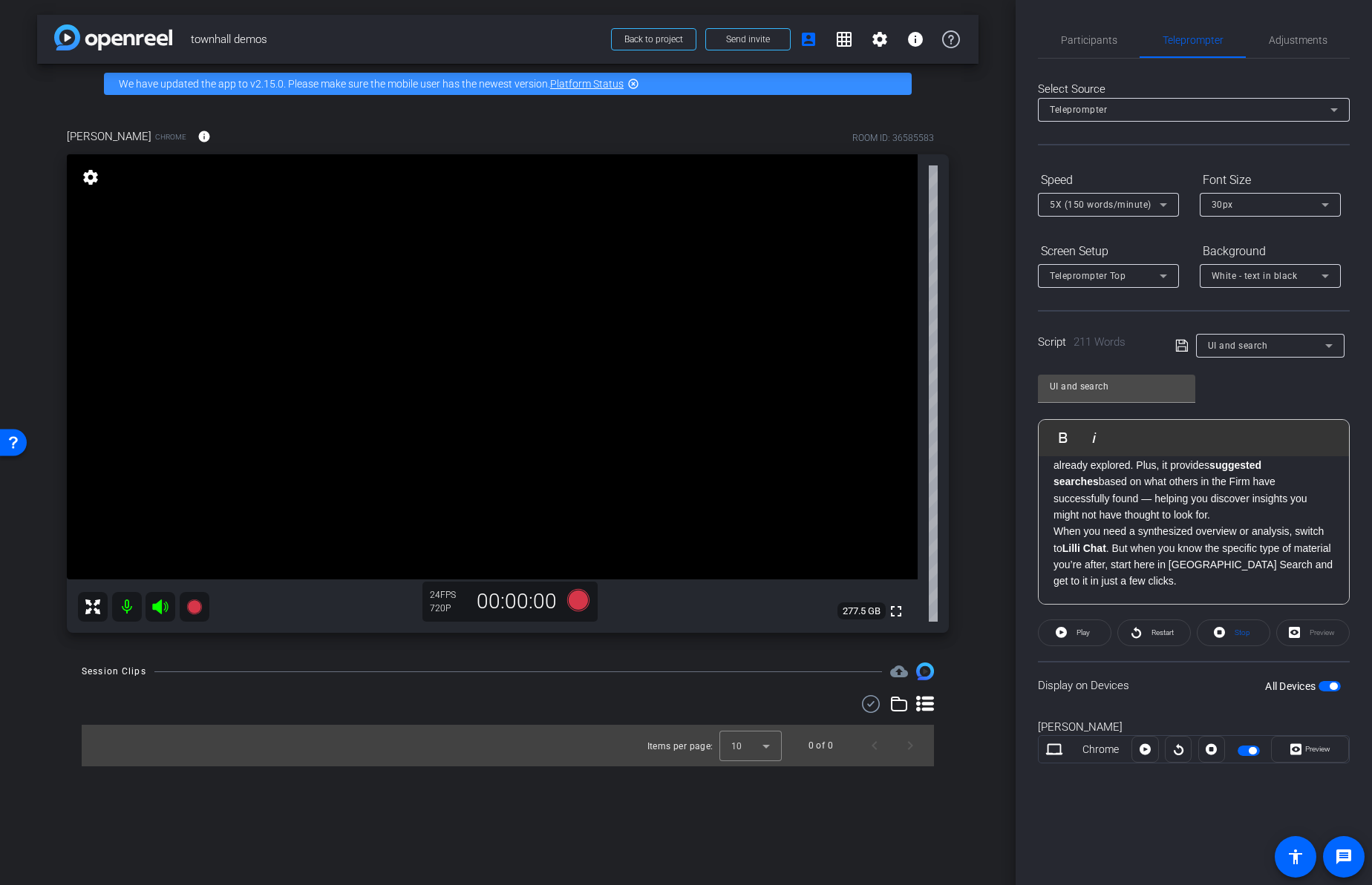
scroll to position [0, 0]
click at [1183, 516] on p "Lilli Search also keeps track of your past search history , so you can quickly …" at bounding box center [1195, 473] width 281 height 100
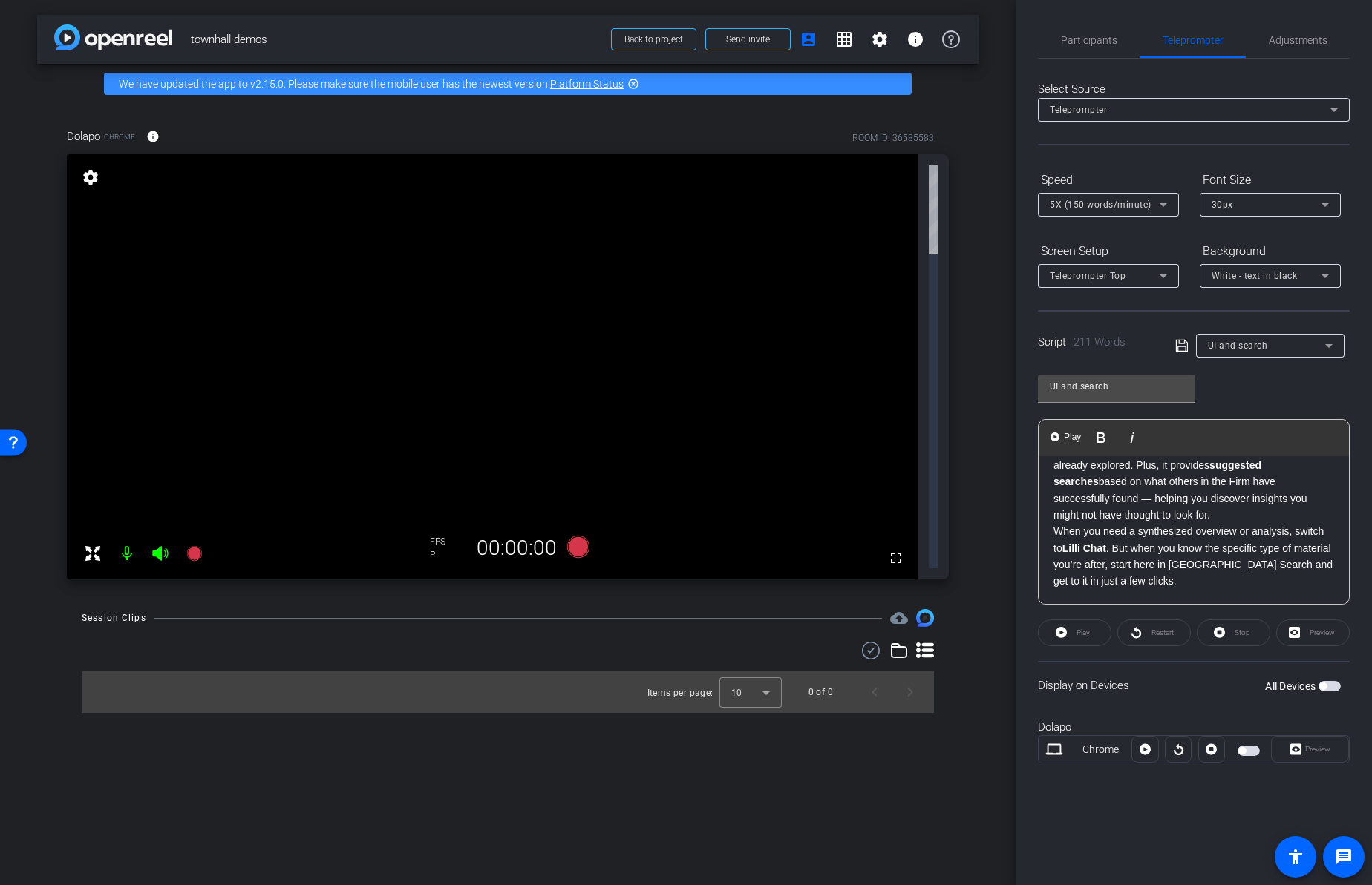
click at [982, 406] on div "arrow_back townhall demos Back to project Send invite account_box grid_on setti…" at bounding box center [508, 442] width 1016 height 885
click at [1084, 42] on span "Participants" at bounding box center [1089, 40] width 57 height 10
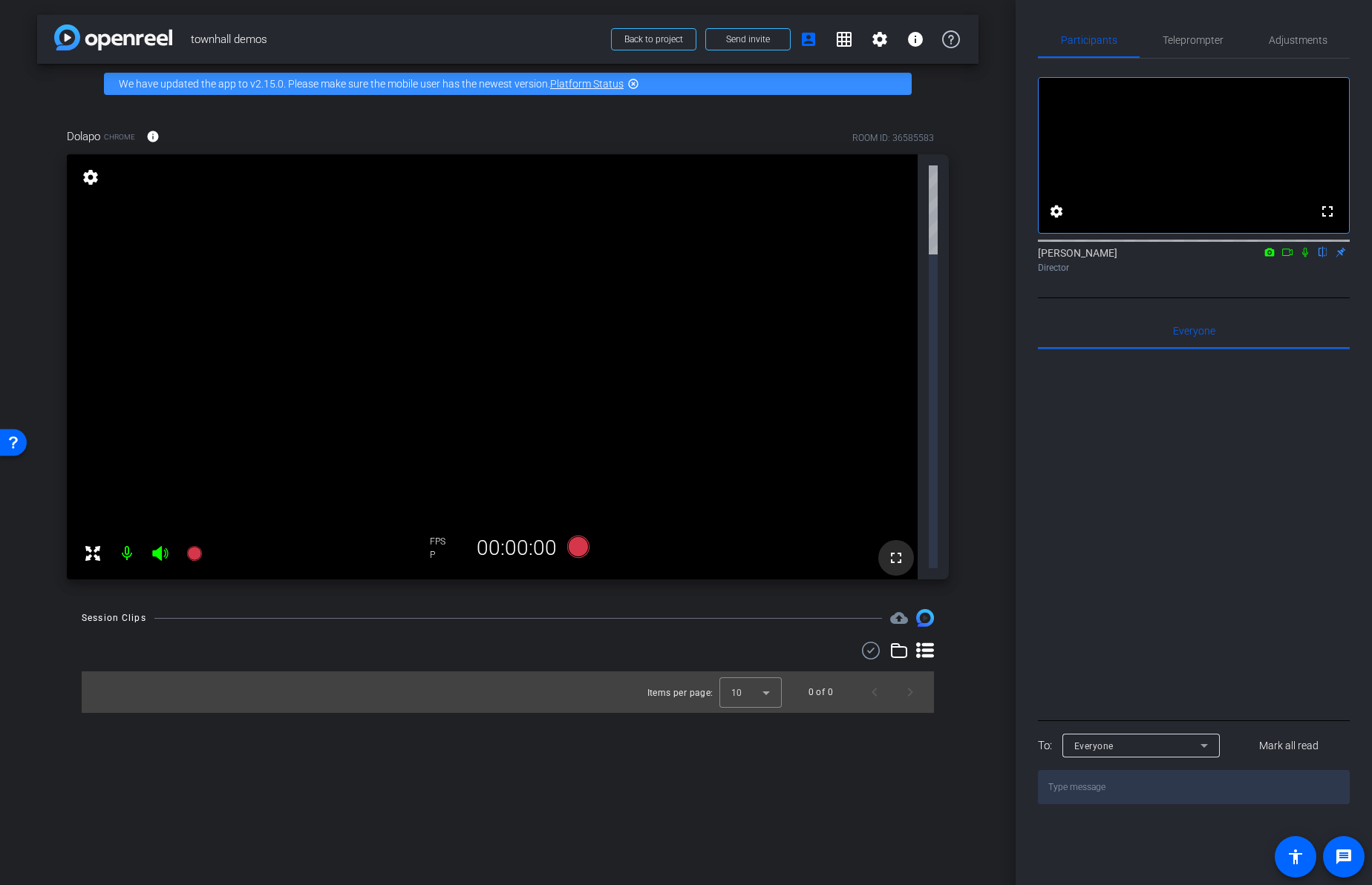
click at [890, 549] on mat-icon "fullscreen" at bounding box center [896, 558] width 18 height 18
click at [88, 180] on mat-icon "settings" at bounding box center [90, 177] width 21 height 18
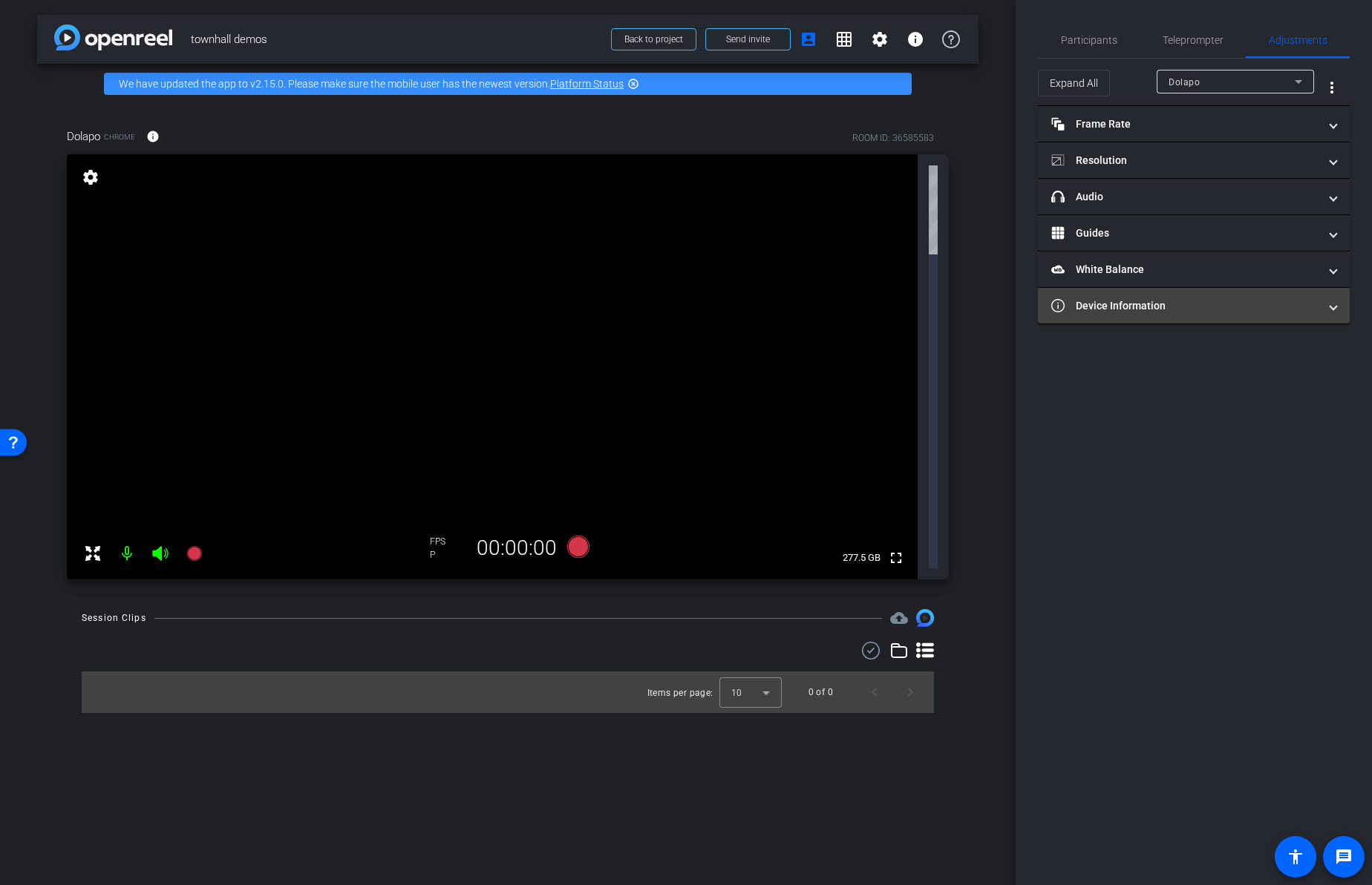
click at [1138, 299] on mat-panel-title "Device Information" at bounding box center [1186, 306] width 267 height 16
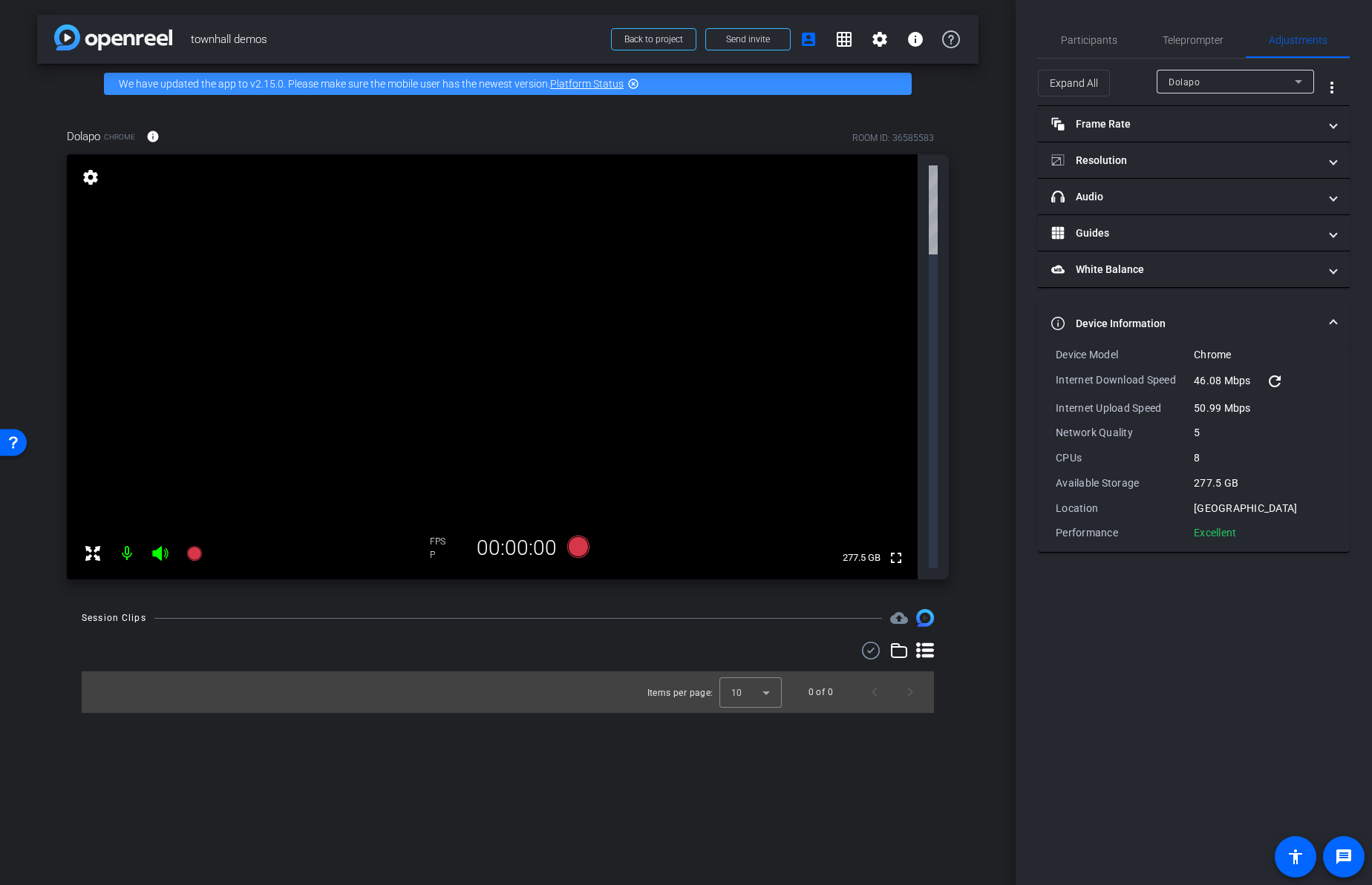
click at [1127, 322] on mat-panel-title "Device Information" at bounding box center [1186, 324] width 267 height 16
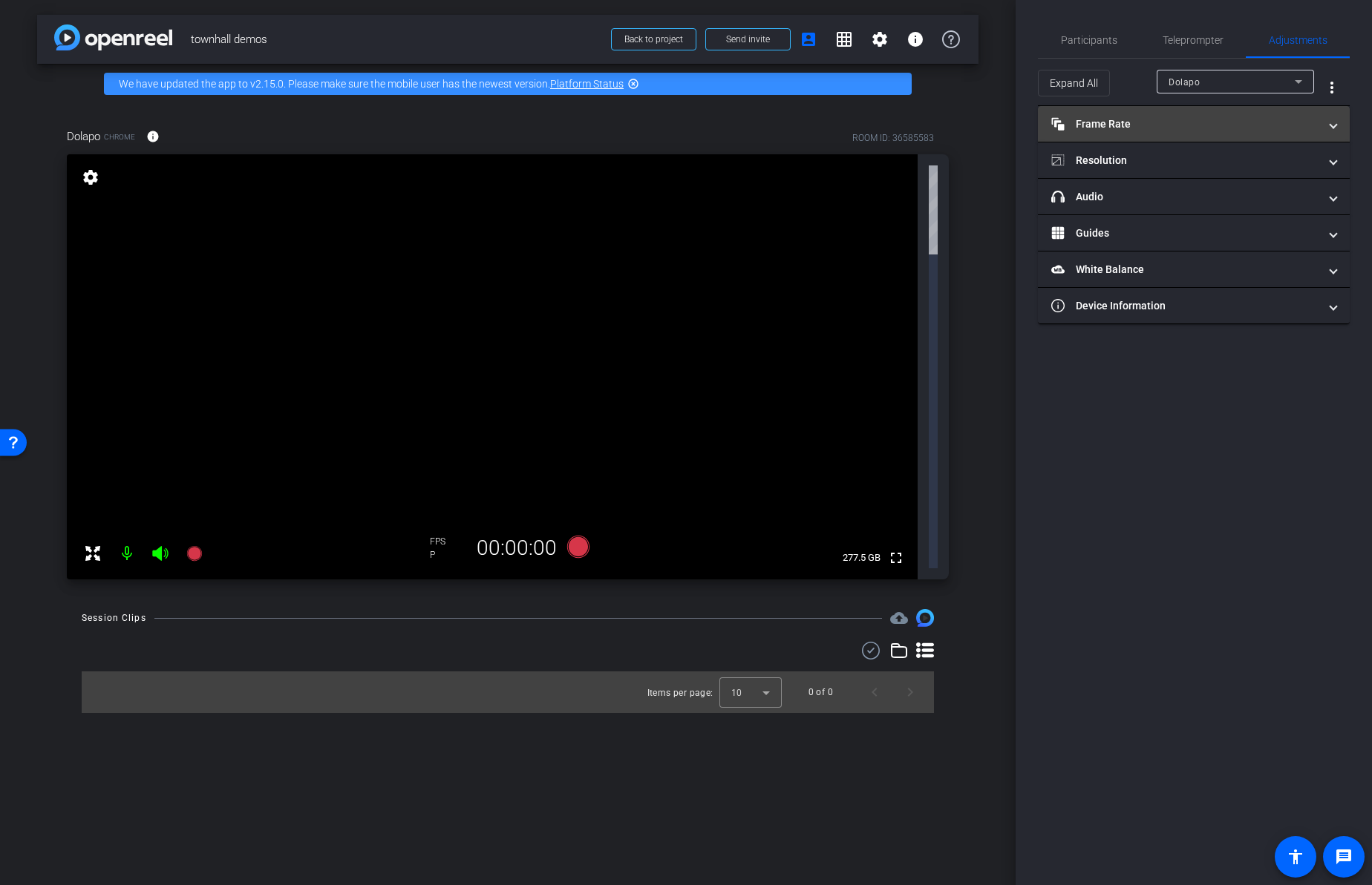
click at [1124, 114] on mat-expansion-panel-header "Frame Rate Frame Rate" at bounding box center [1194, 124] width 312 height 36
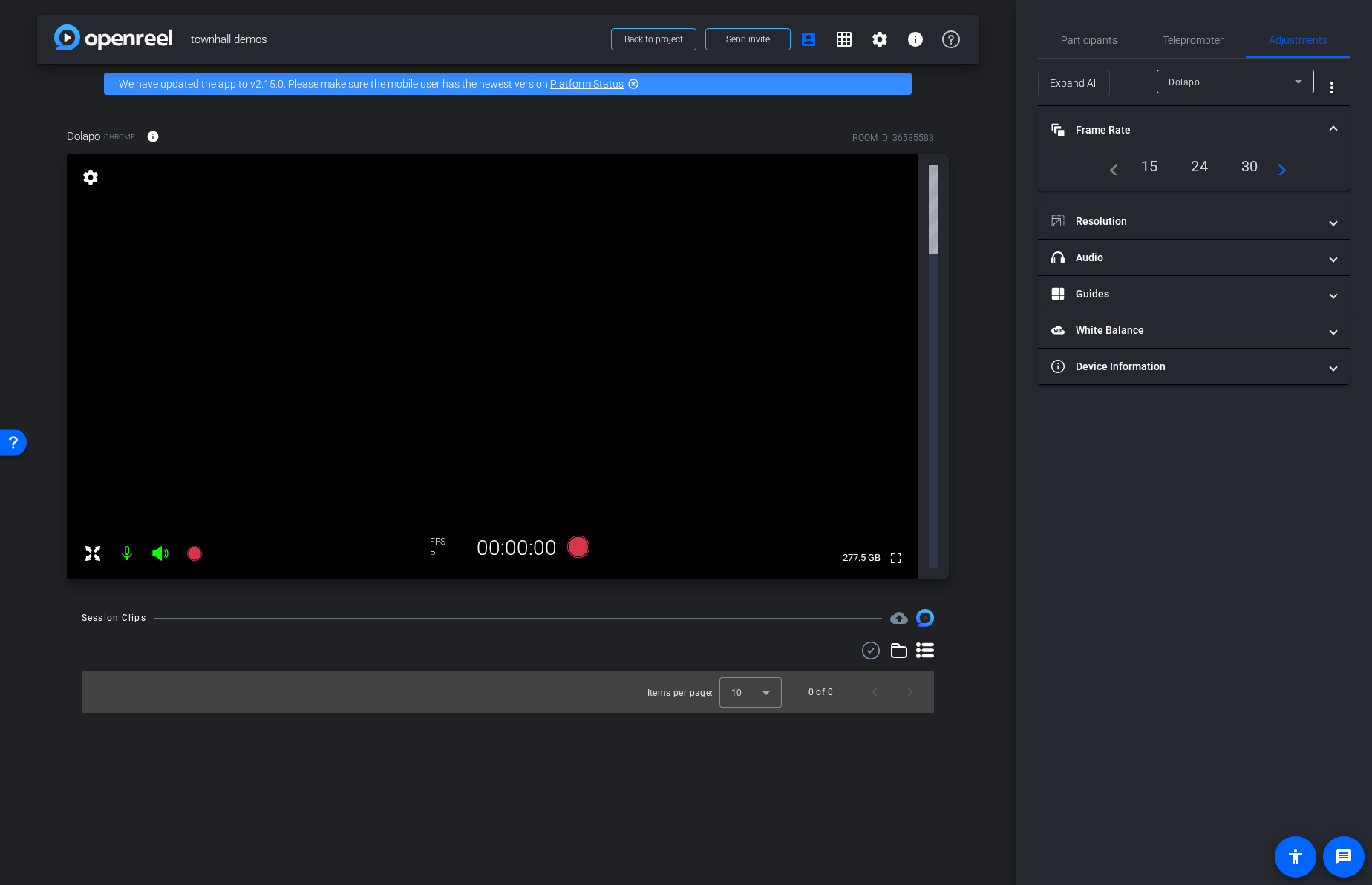
click at [1203, 164] on div "24" at bounding box center [1199, 165] width 39 height 25
click at [1117, 127] on mat-panel-title "Frame Rate Frame Rate" at bounding box center [1186, 131] width 267 height 16
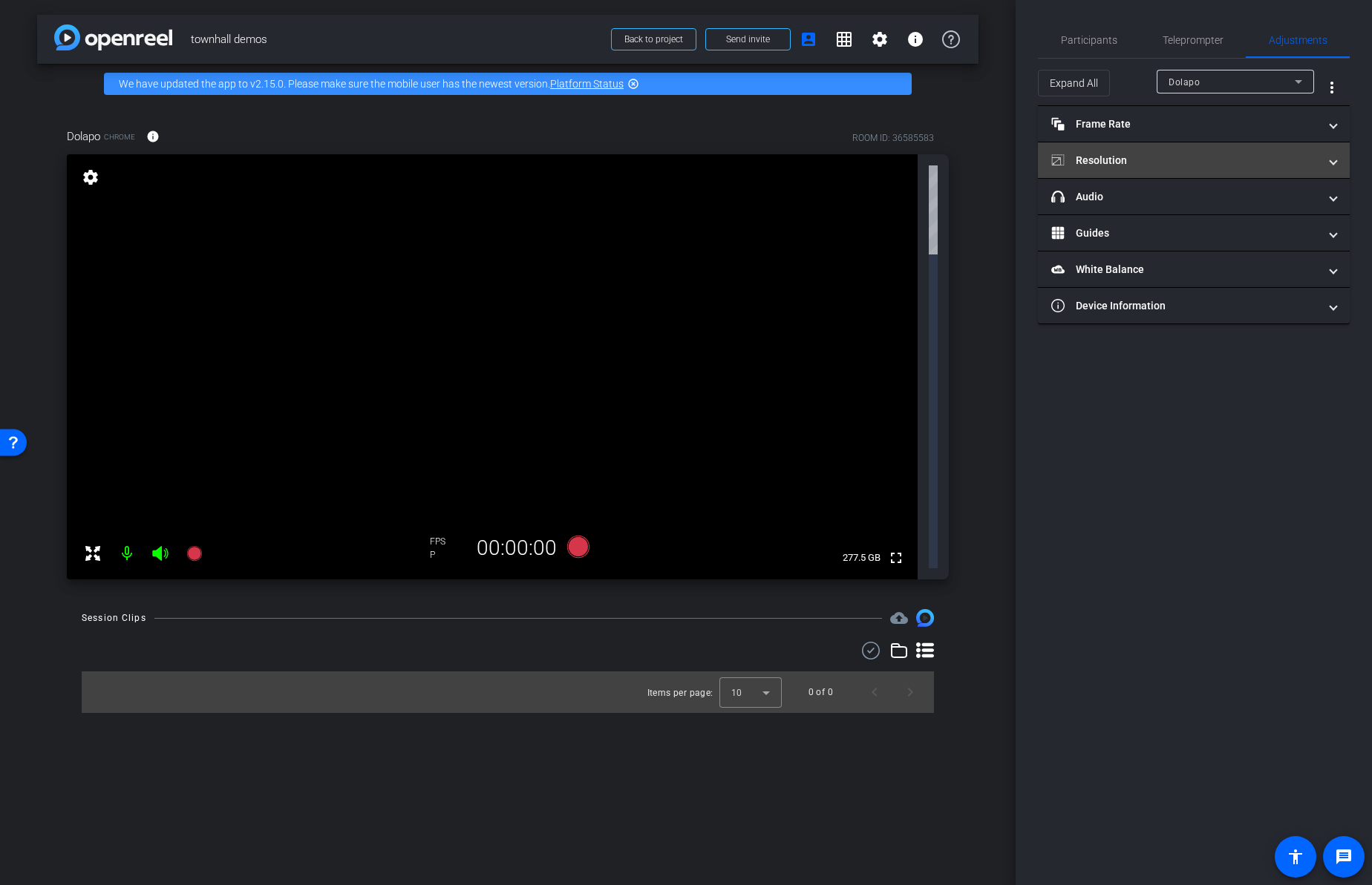
click at [1111, 157] on mat-panel-title "Resolution" at bounding box center [1186, 160] width 267 height 16
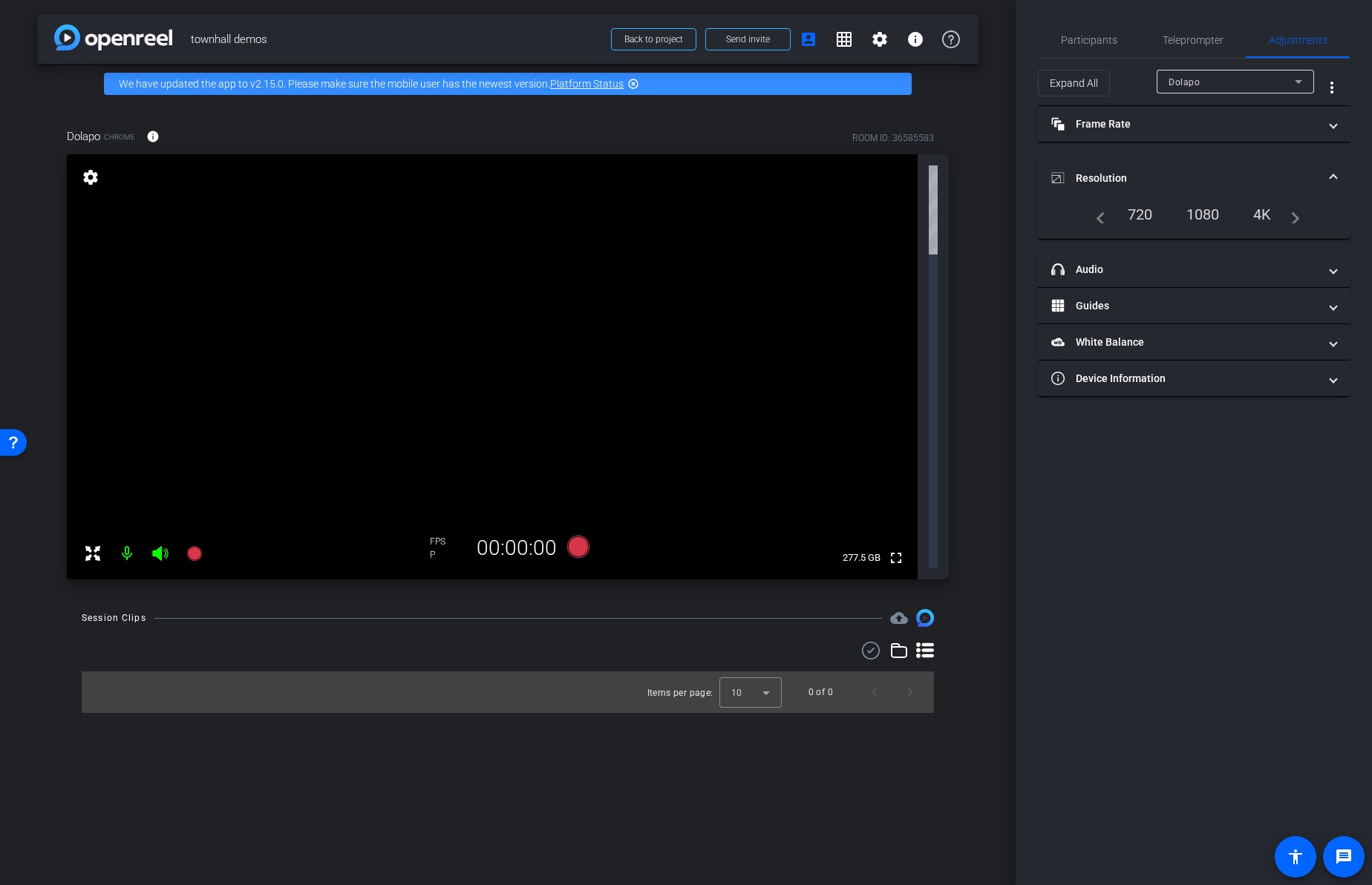
click at [1204, 208] on div "1080" at bounding box center [1203, 214] width 56 height 25
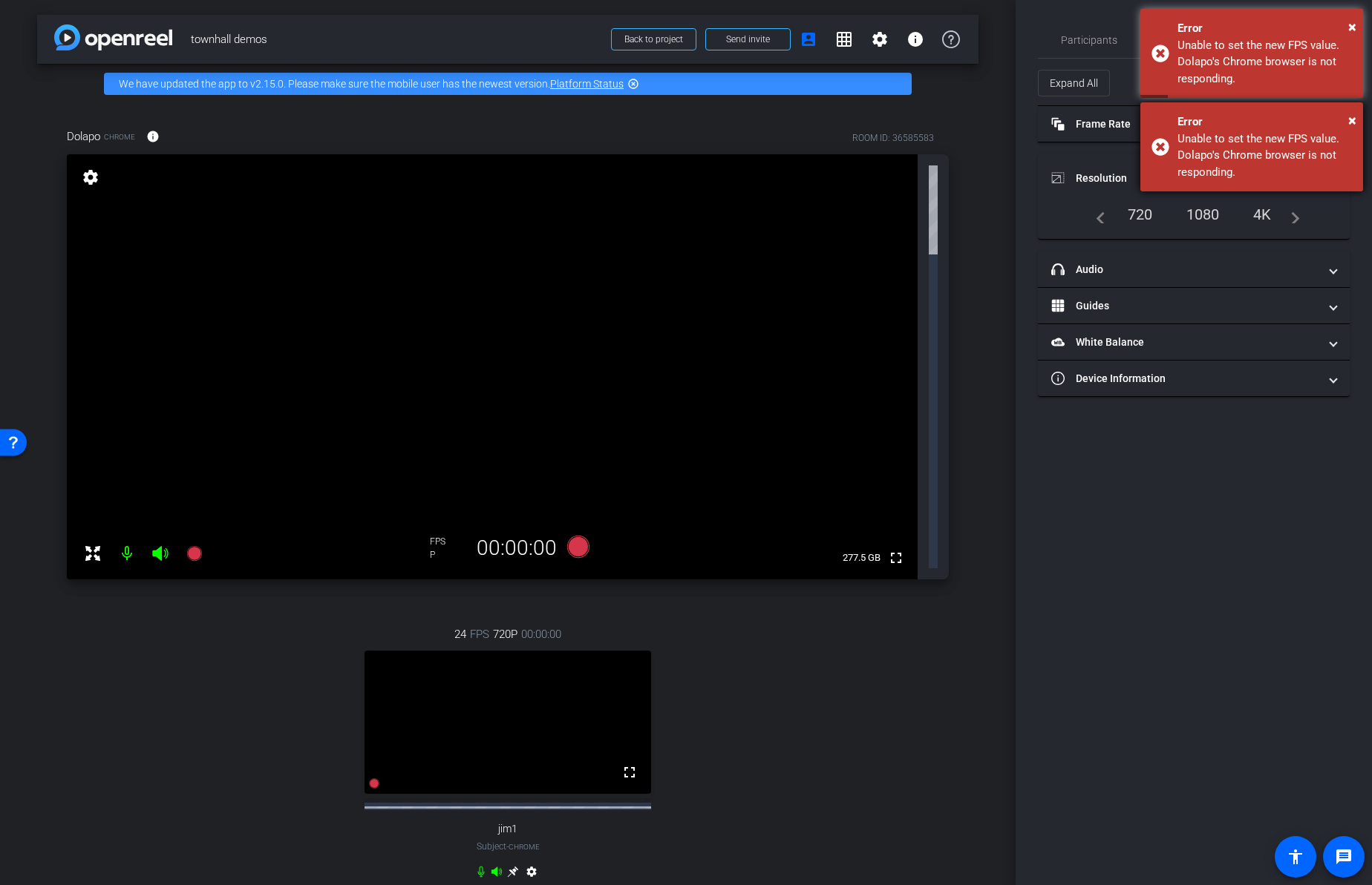
click at [1357, 123] on div "× Error Unable to set the new FPS value. Dolapo's Chrome browser is not respond…" at bounding box center [1251, 147] width 222 height 89
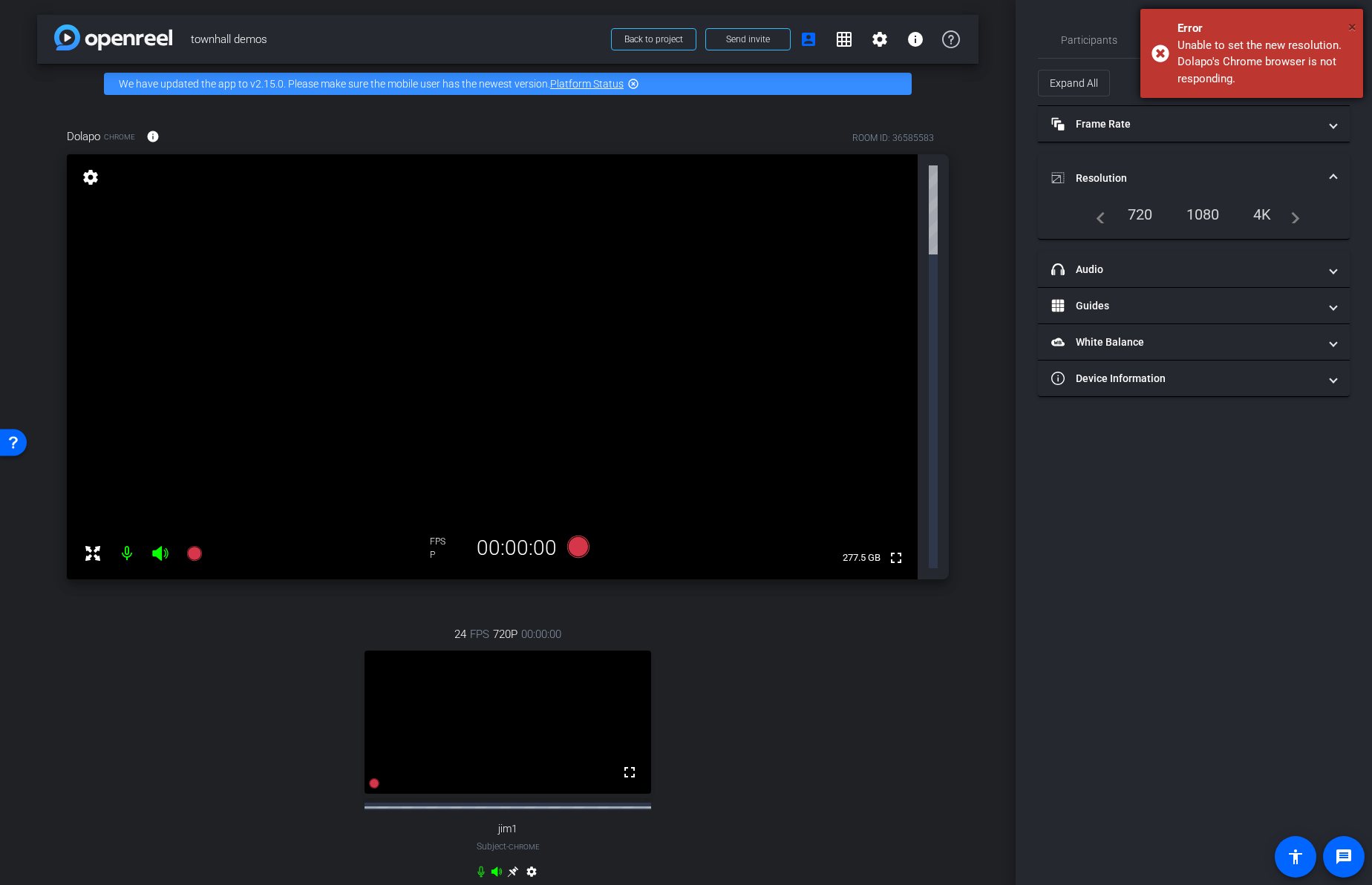
click at [1351, 28] on span "×" at bounding box center [1352, 27] width 8 height 18
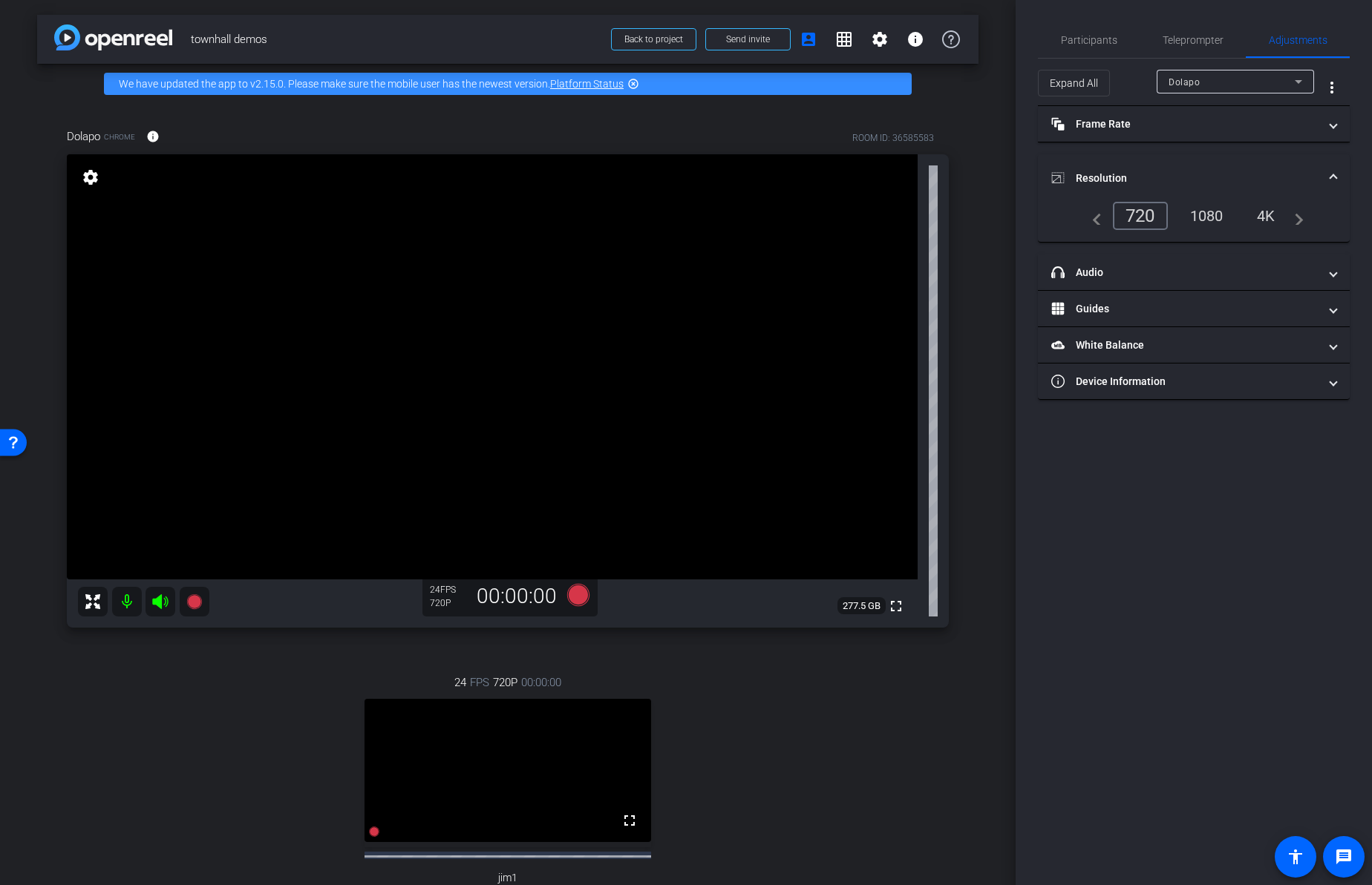
click at [1188, 212] on div "1080" at bounding box center [1207, 215] width 56 height 25
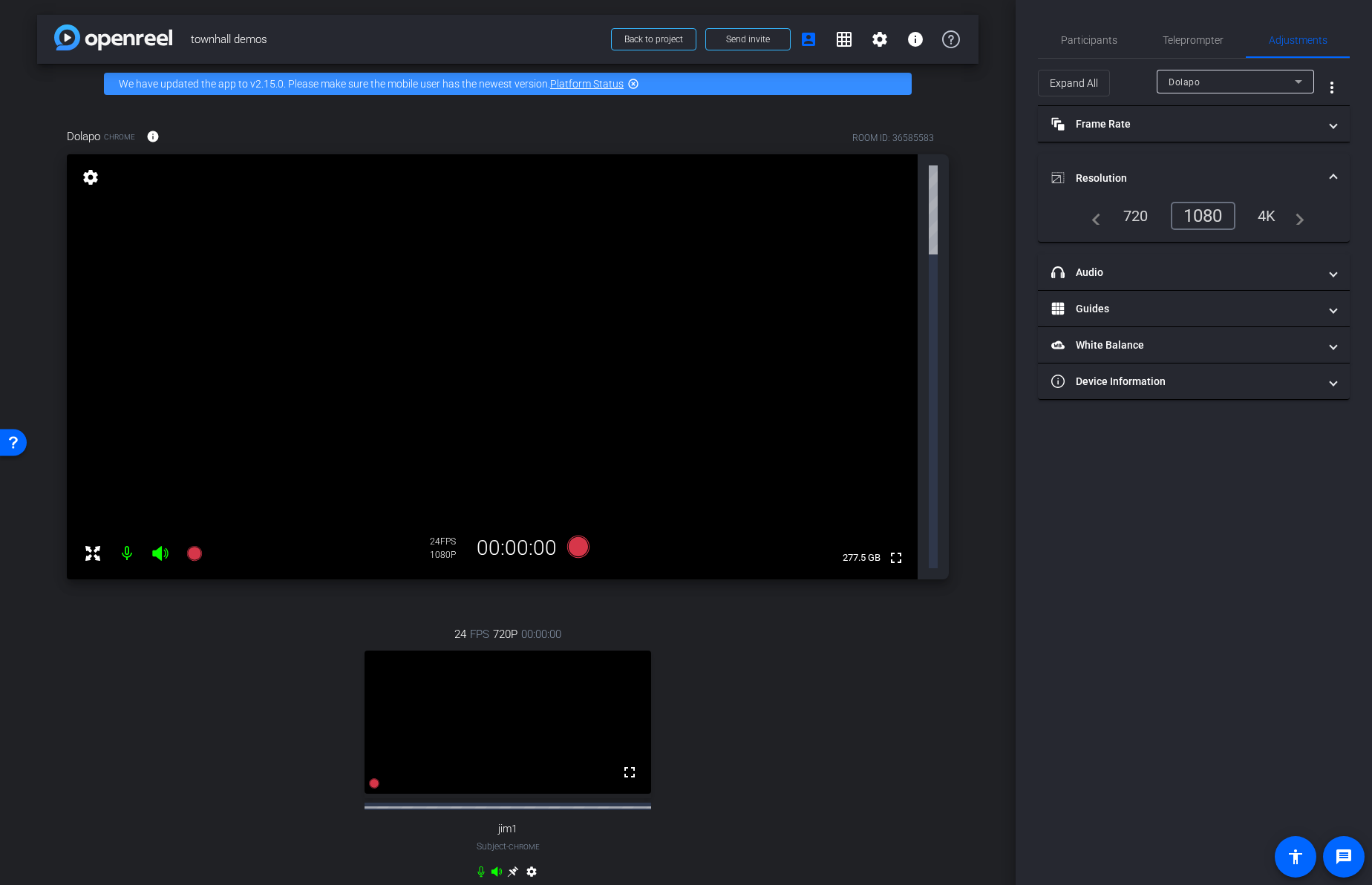
click at [1133, 217] on div "720" at bounding box center [1137, 215] width 48 height 25
click at [970, 278] on div "Dolapo Chrome info ROOM ID: 36585583 fullscreen settings 277.5 GB 24 FPS 720P 0…" at bounding box center [508, 513] width 941 height 819
click at [1145, 216] on div "720" at bounding box center [1140, 216] width 55 height 28
click at [1147, 120] on mat-panel-title "Frame Rate Frame Rate" at bounding box center [1186, 125] width 267 height 16
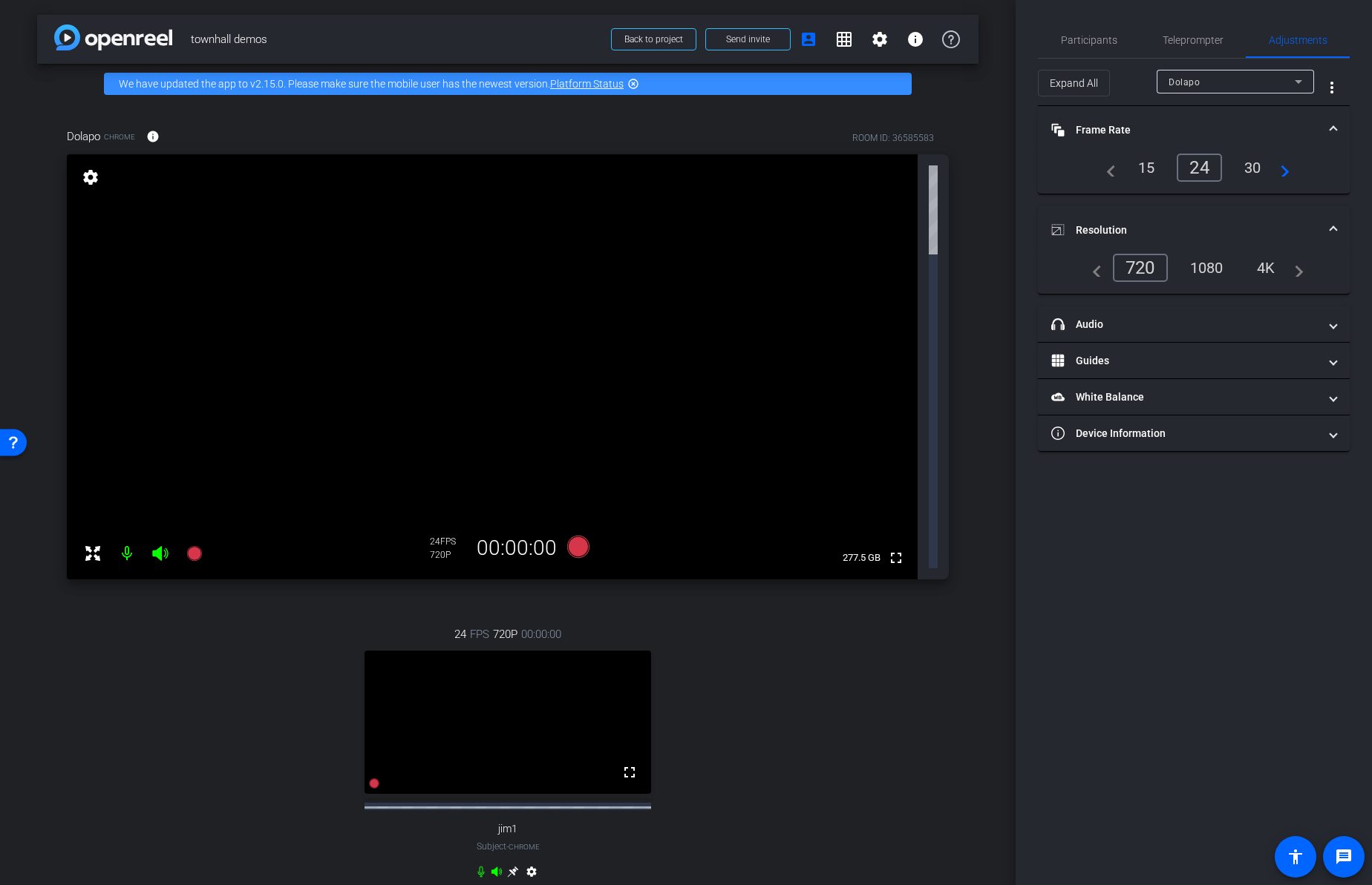
click at [1144, 130] on mat-panel-title "Frame Rate Frame Rate" at bounding box center [1186, 131] width 267 height 16
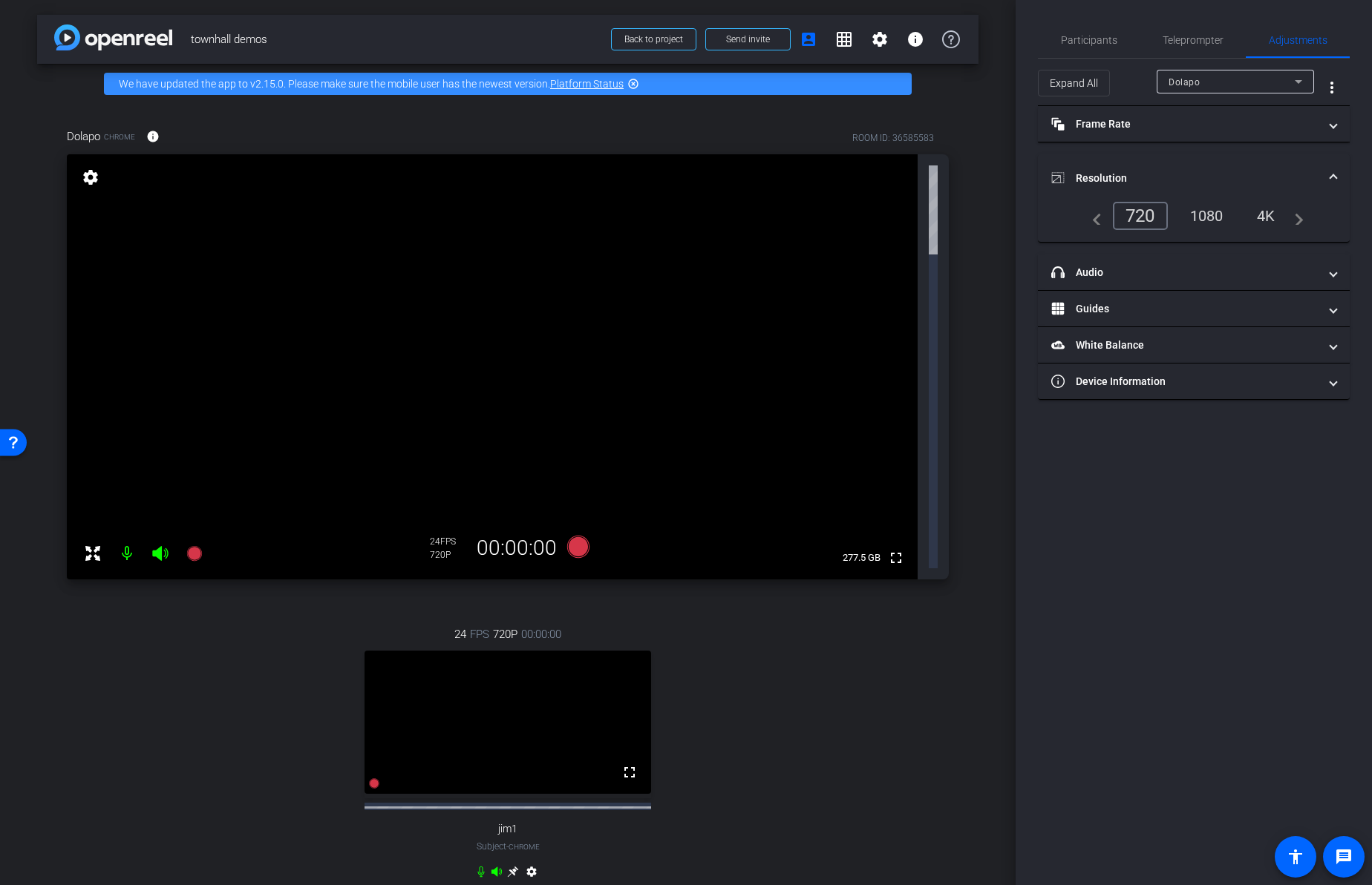
click at [971, 426] on div "Dolapo Chrome info ROOM ID: 36585583 fullscreen settings 277.5 GB 24 FPS 720P 0…" at bounding box center [508, 513] width 941 height 819
click at [1107, 269] on mat-panel-title "headphone icon Audio" at bounding box center [1186, 273] width 267 height 16
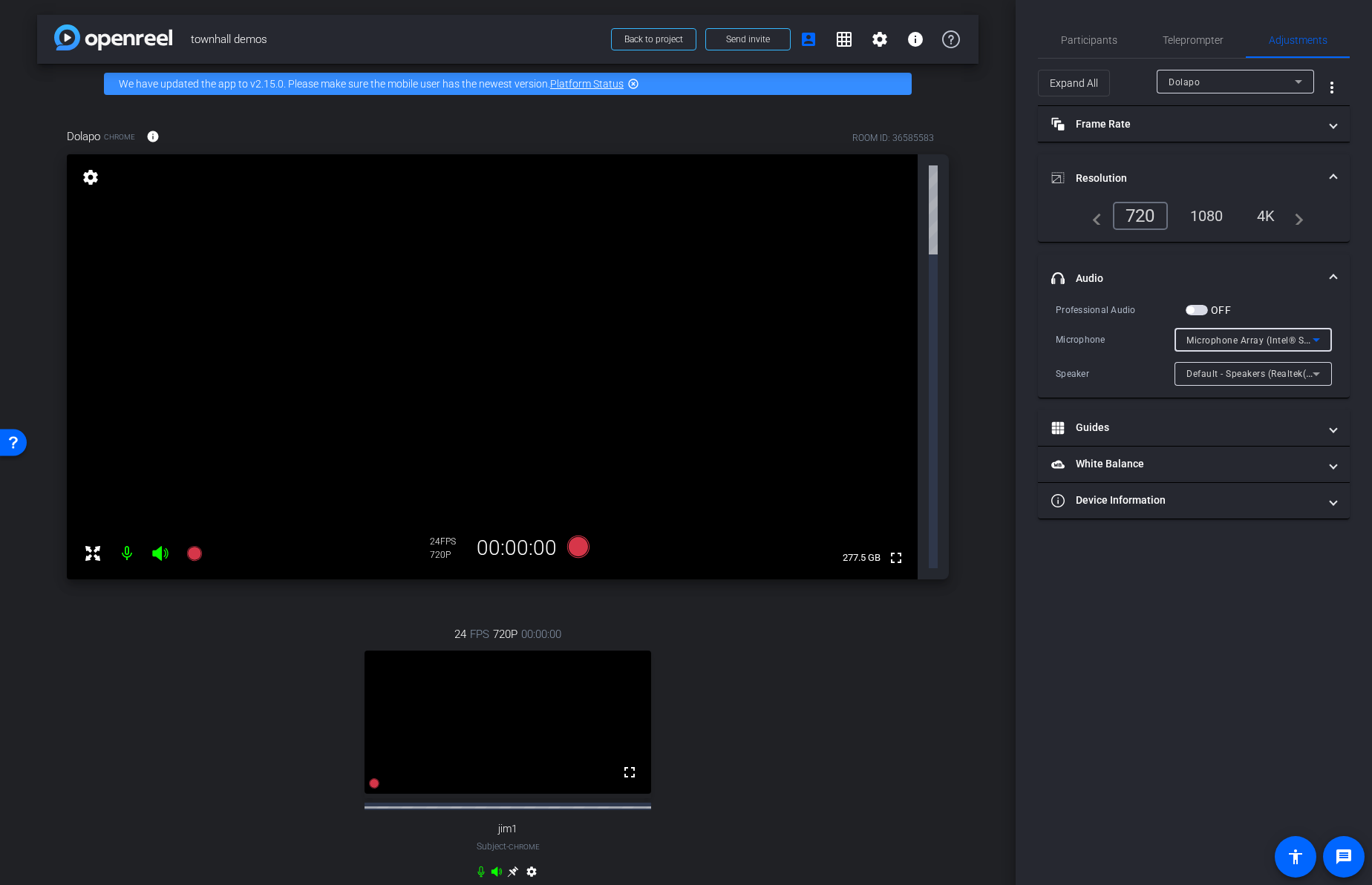
click at [1236, 336] on span "Microphone Array (Intel® Smart Sound Technology for Digital Microphones)" at bounding box center [1351, 340] width 329 height 12
click at [1217, 397] on span "Default - Microphone Array (Intel® Smart Sound Technology for Digital Microphon…" at bounding box center [1253, 394] width 134 height 18
click at [957, 307] on div "Dolapo Chrome info ROOM ID: 36585583 fullscreen settings 277.5 GB 24 FPS 720P 0…" at bounding box center [508, 513] width 941 height 819
click at [982, 243] on div "arrow_back townhall demos Back to project Send invite account_box grid_on setti…" at bounding box center [508, 442] width 1016 height 885
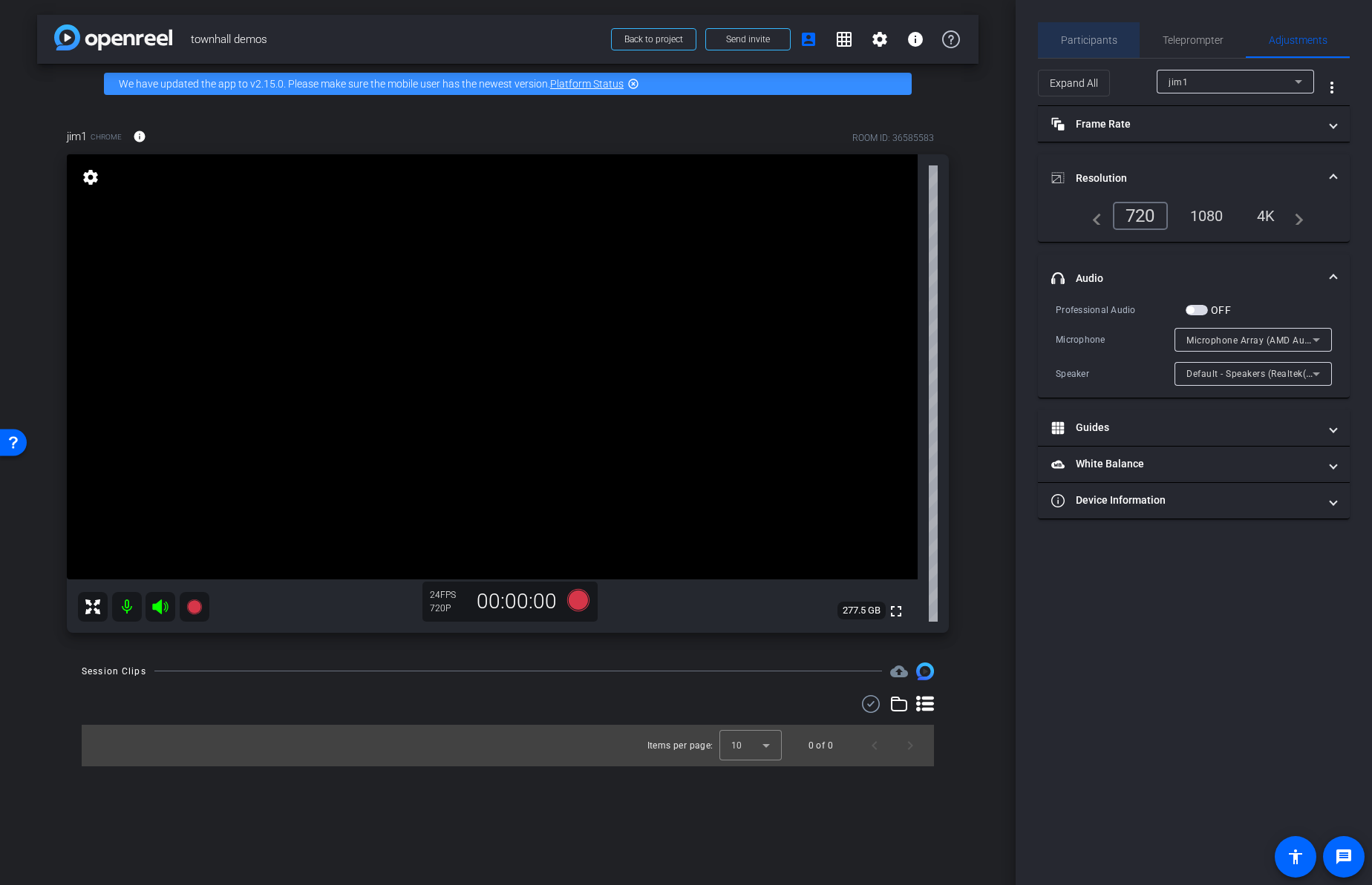
click at [1090, 41] on span "Participants" at bounding box center [1089, 40] width 57 height 10
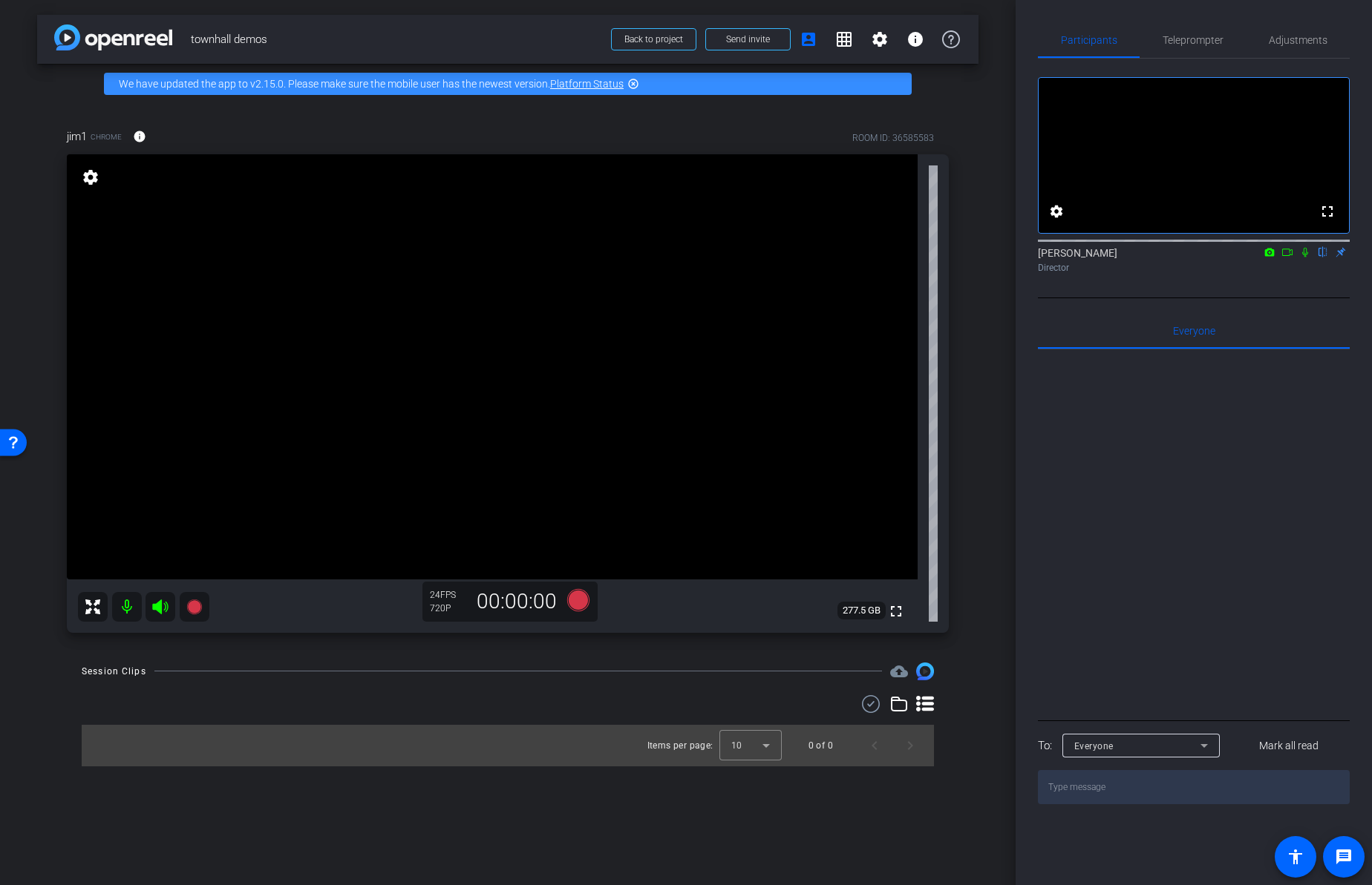
click at [966, 241] on div "jim1 Chrome info ROOM ID: 36585583 fullscreen settings 277.5 GB 24 FPS 720P 00:…" at bounding box center [508, 376] width 941 height 544
click at [970, 220] on div "jim1 Chrome info ROOM ID: 36585583 fullscreen settings 277.5 GB 24 FPS 720P 00:…" at bounding box center [508, 376] width 941 height 544
